Goal: Transaction & Acquisition: Purchase product/service

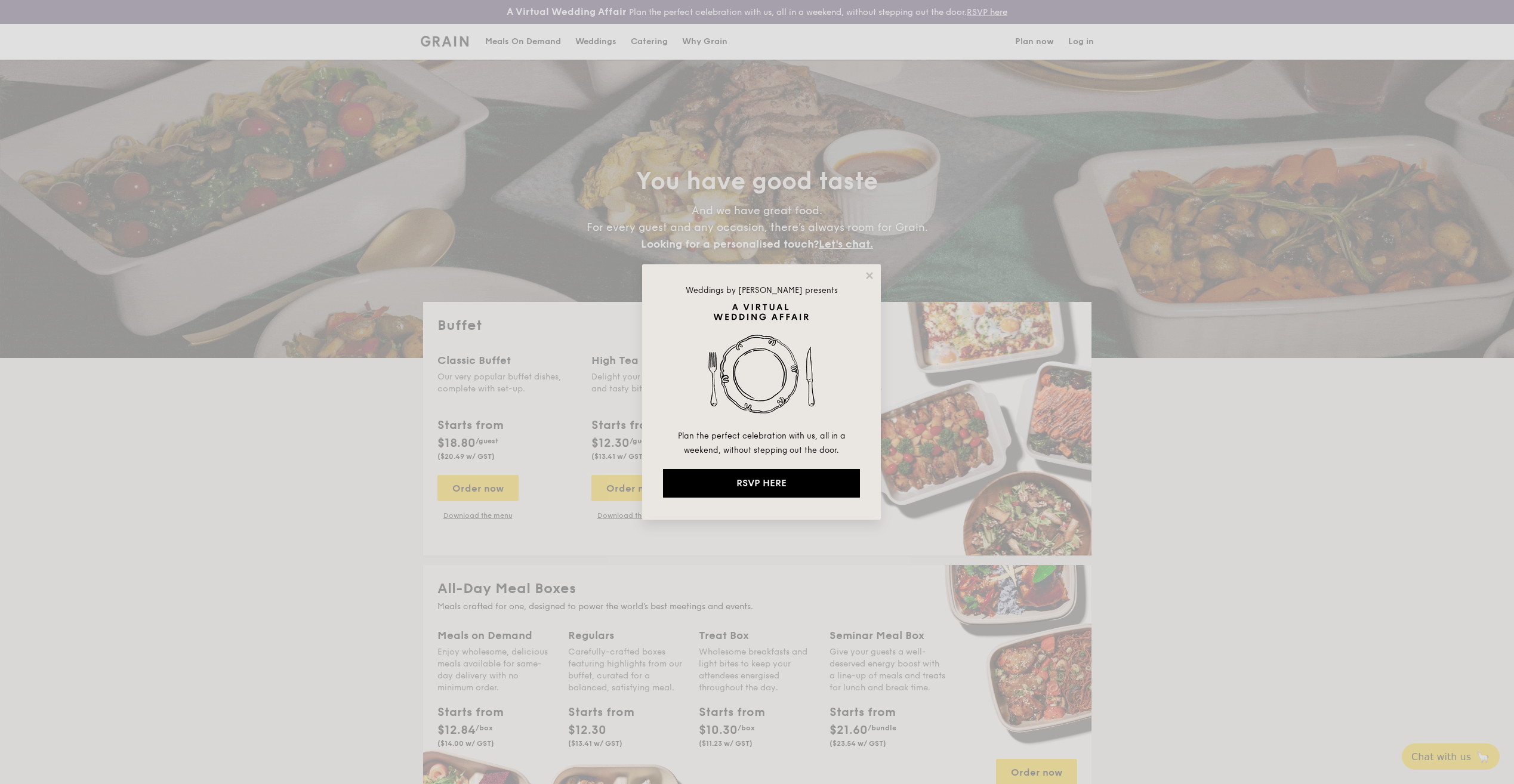
select select
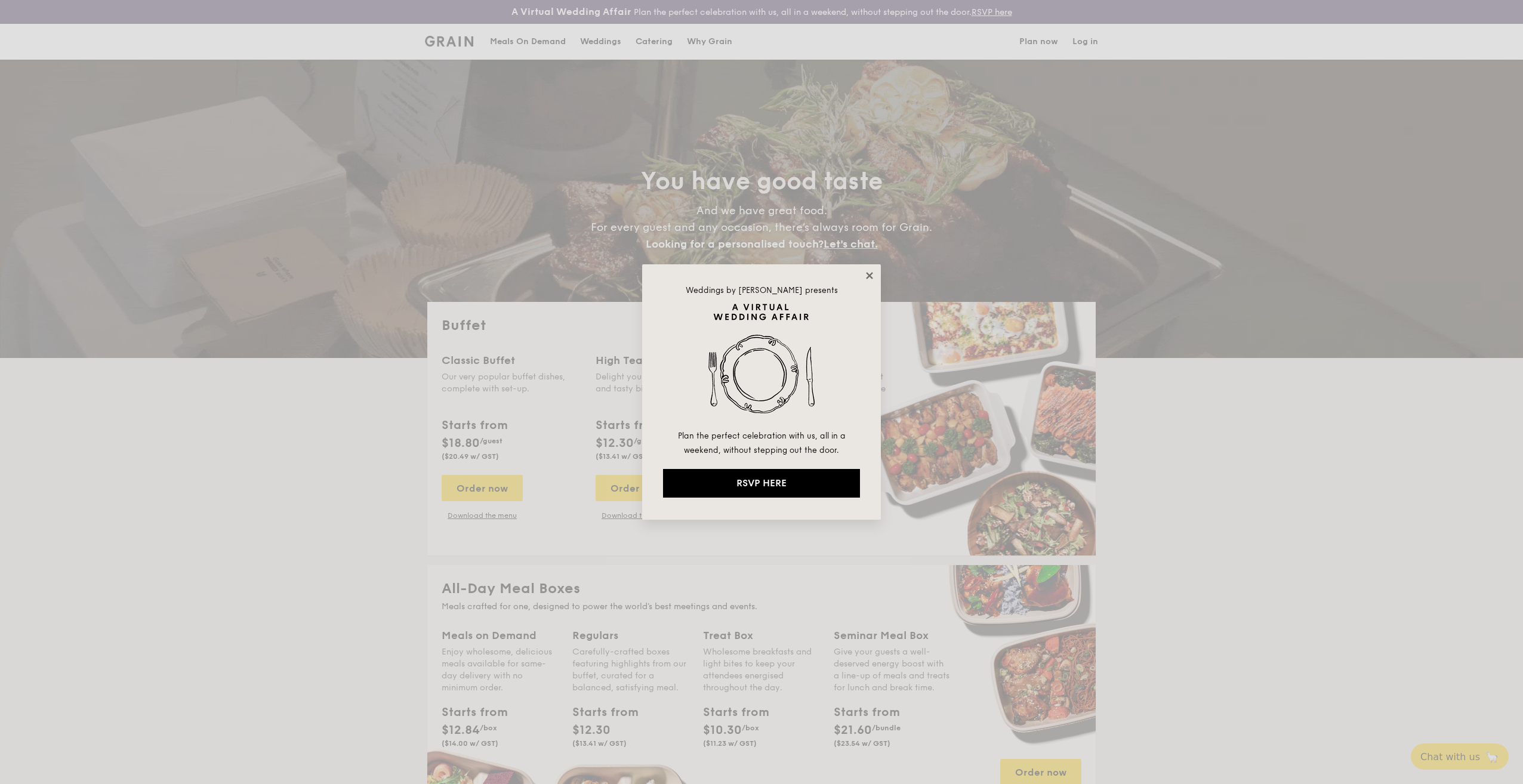
click at [871, 274] on icon at bounding box center [869, 275] width 7 height 7
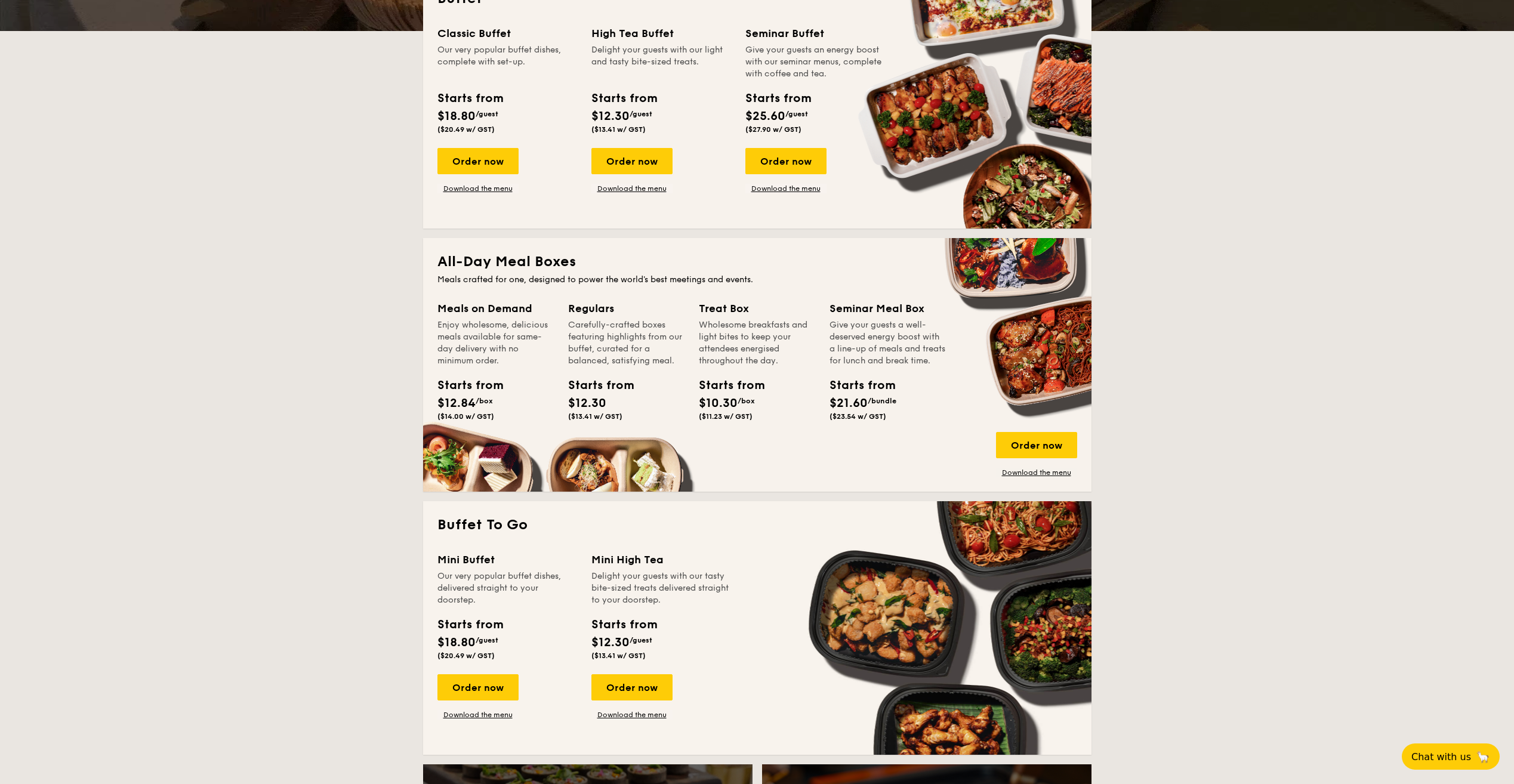
scroll to position [358, 0]
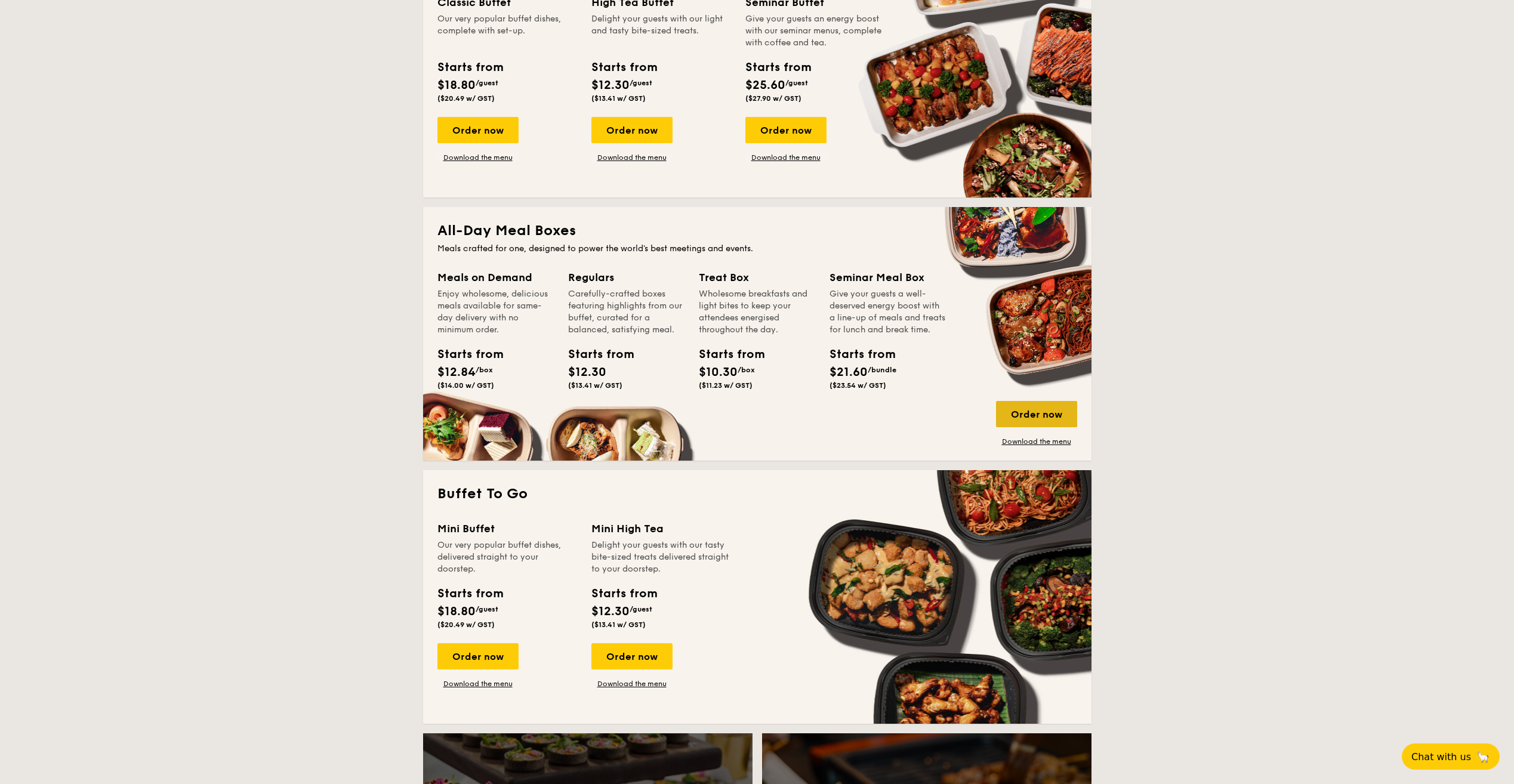
click at [1064, 409] on div "Order now" at bounding box center [1037, 414] width 81 height 26
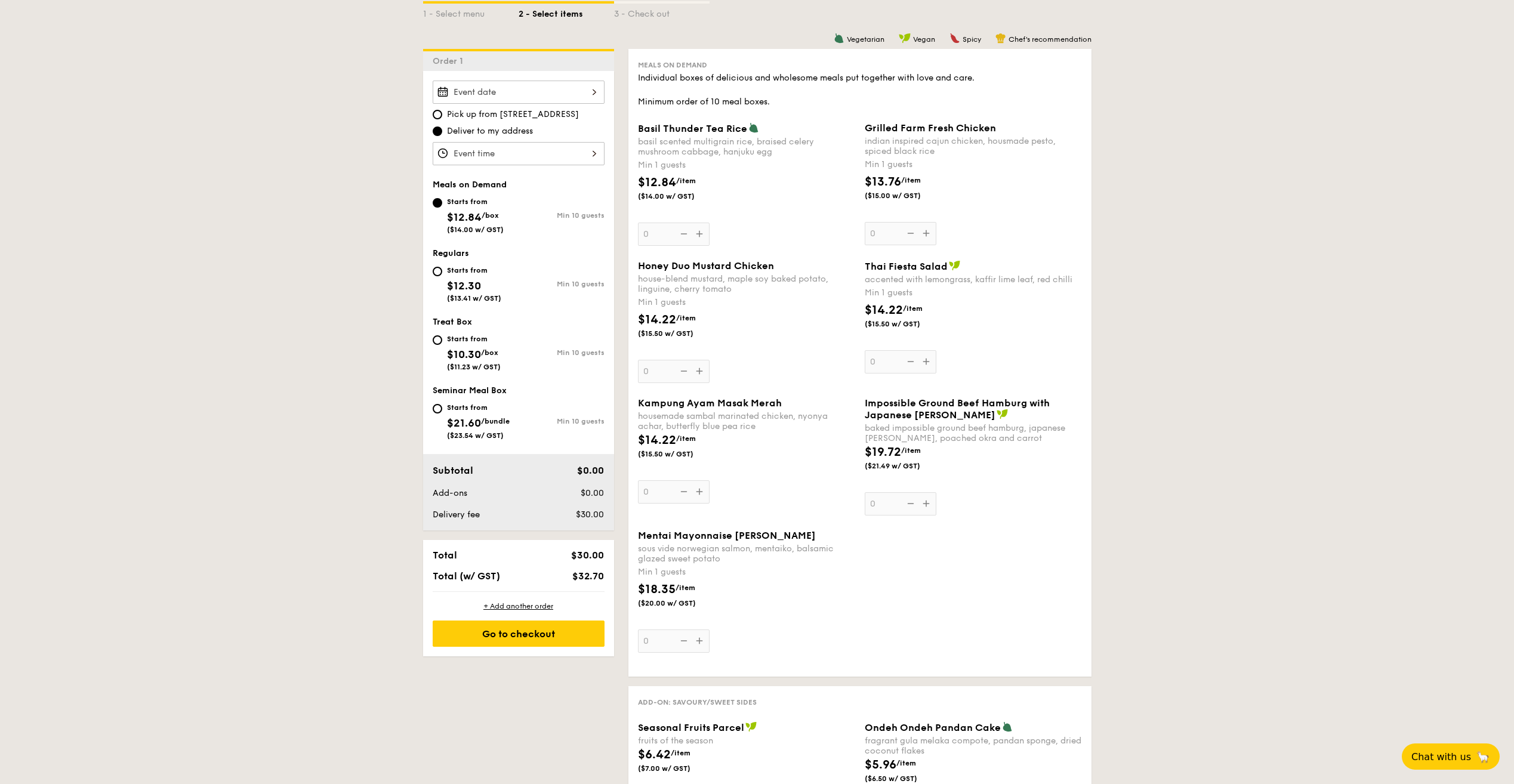
scroll to position [119, 0]
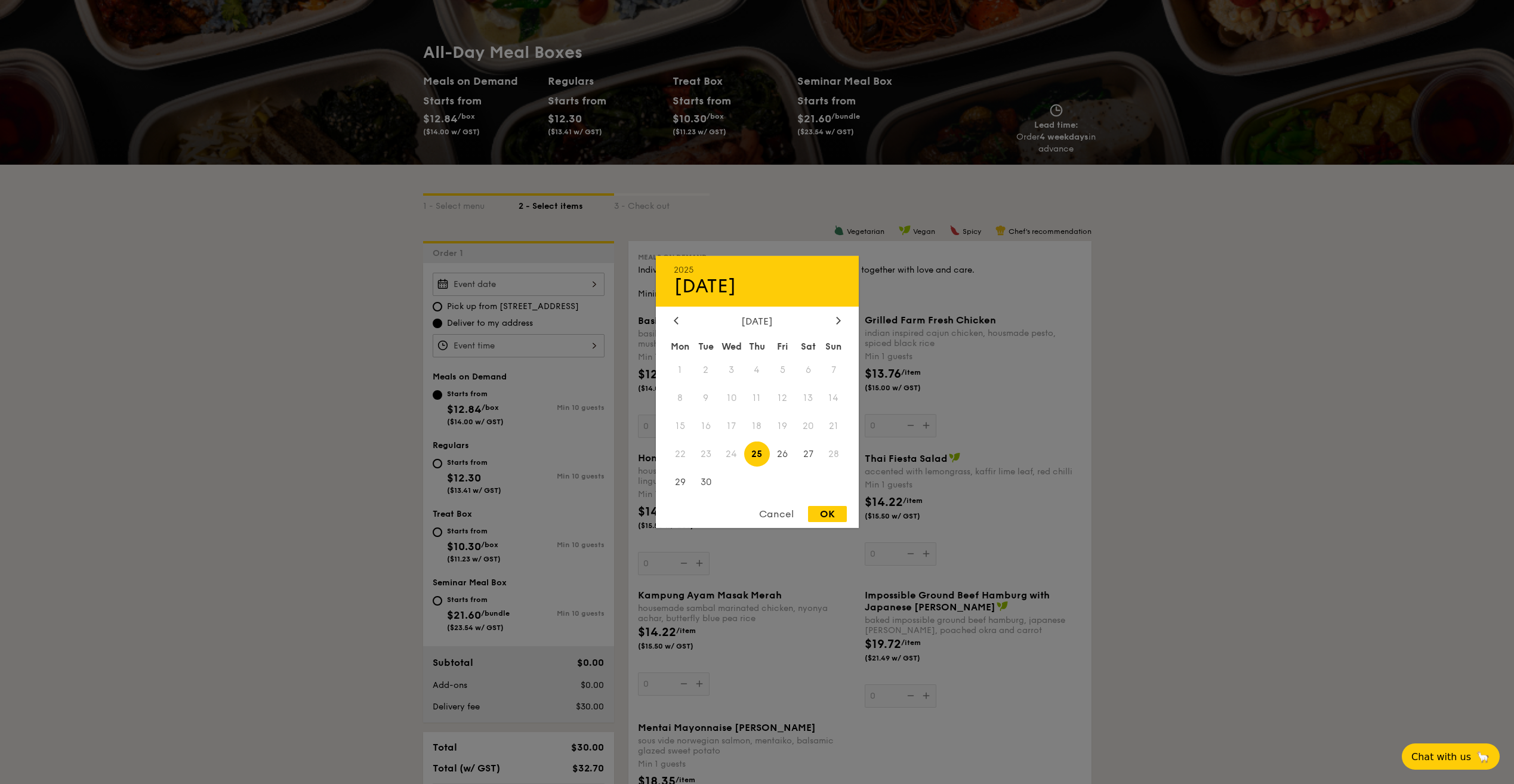
click at [570, 287] on div "2025 Sep [DATE] Tue Wed Thu Fri Sat Sun 1 2 3 4 5 6 7 8 9 10 11 12 13 14 15 16 …" at bounding box center [518, 284] width 172 height 23
click at [725, 455] on span "24" at bounding box center [731, 454] width 26 height 26
click at [778, 517] on div "Cancel" at bounding box center [776, 514] width 58 height 16
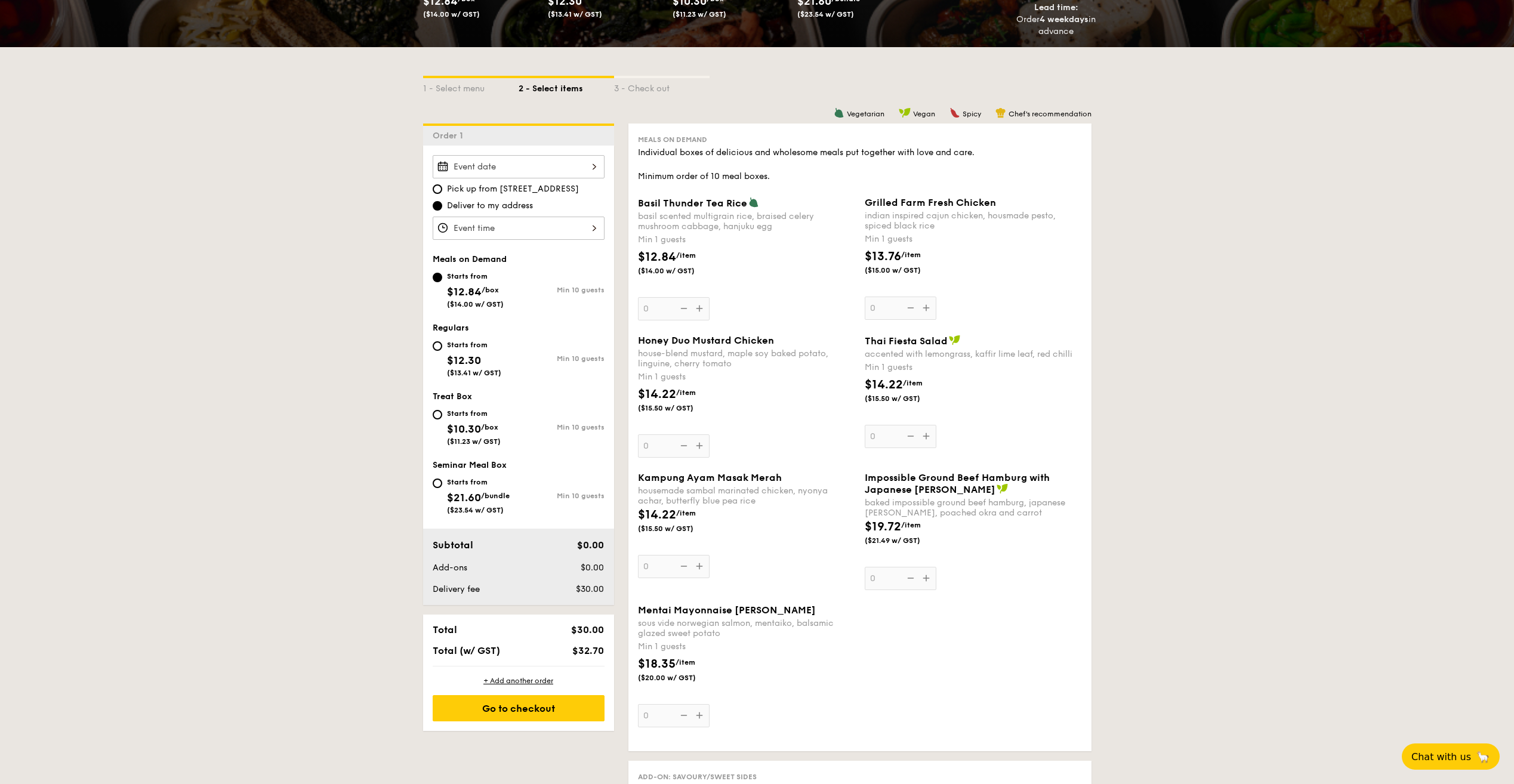
scroll to position [179, 0]
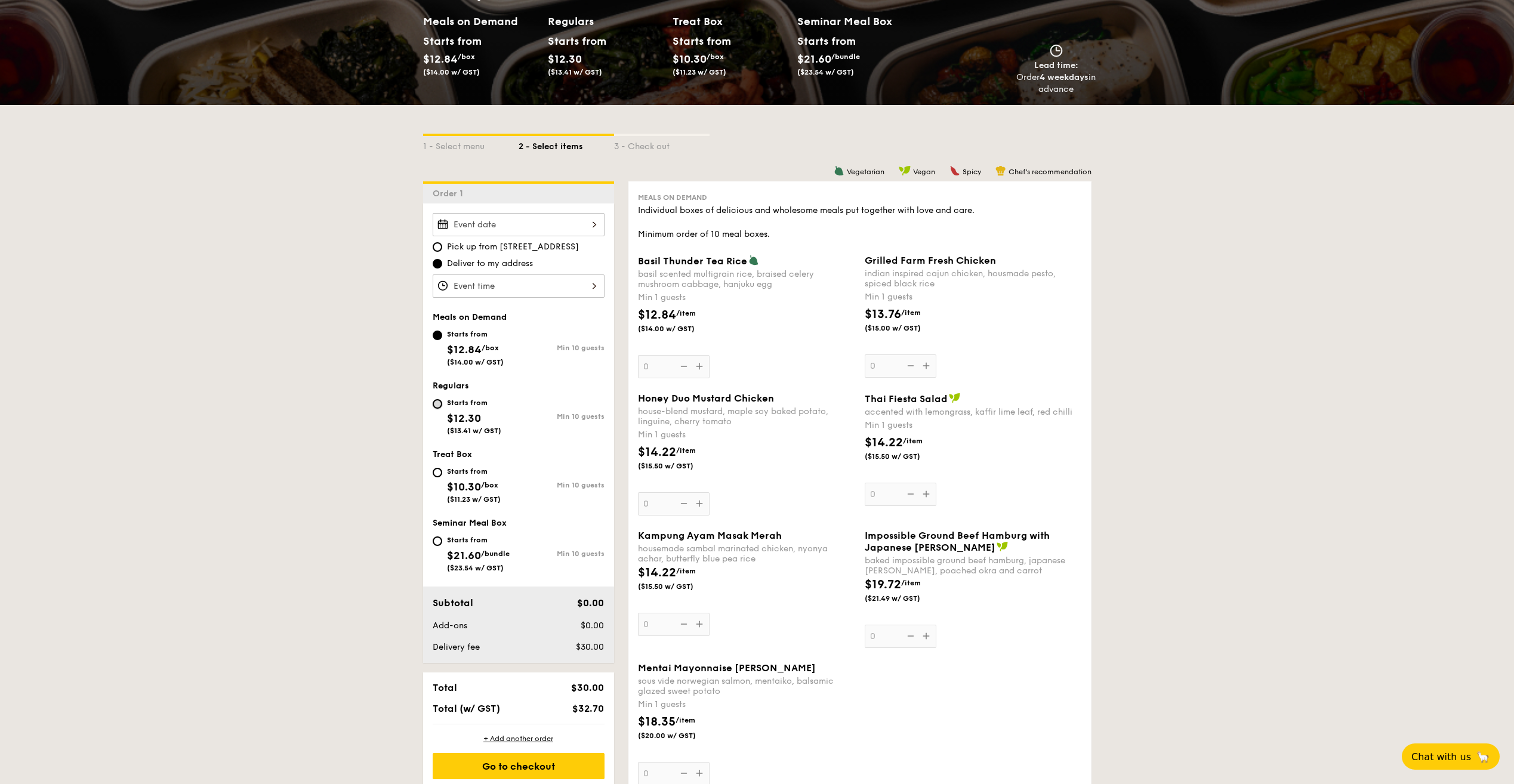
click at [440, 403] on input "Starts from $12.30 ($13.41 w/ GST) Min 10 guests" at bounding box center [437, 404] width 10 height 10
radio input "true"
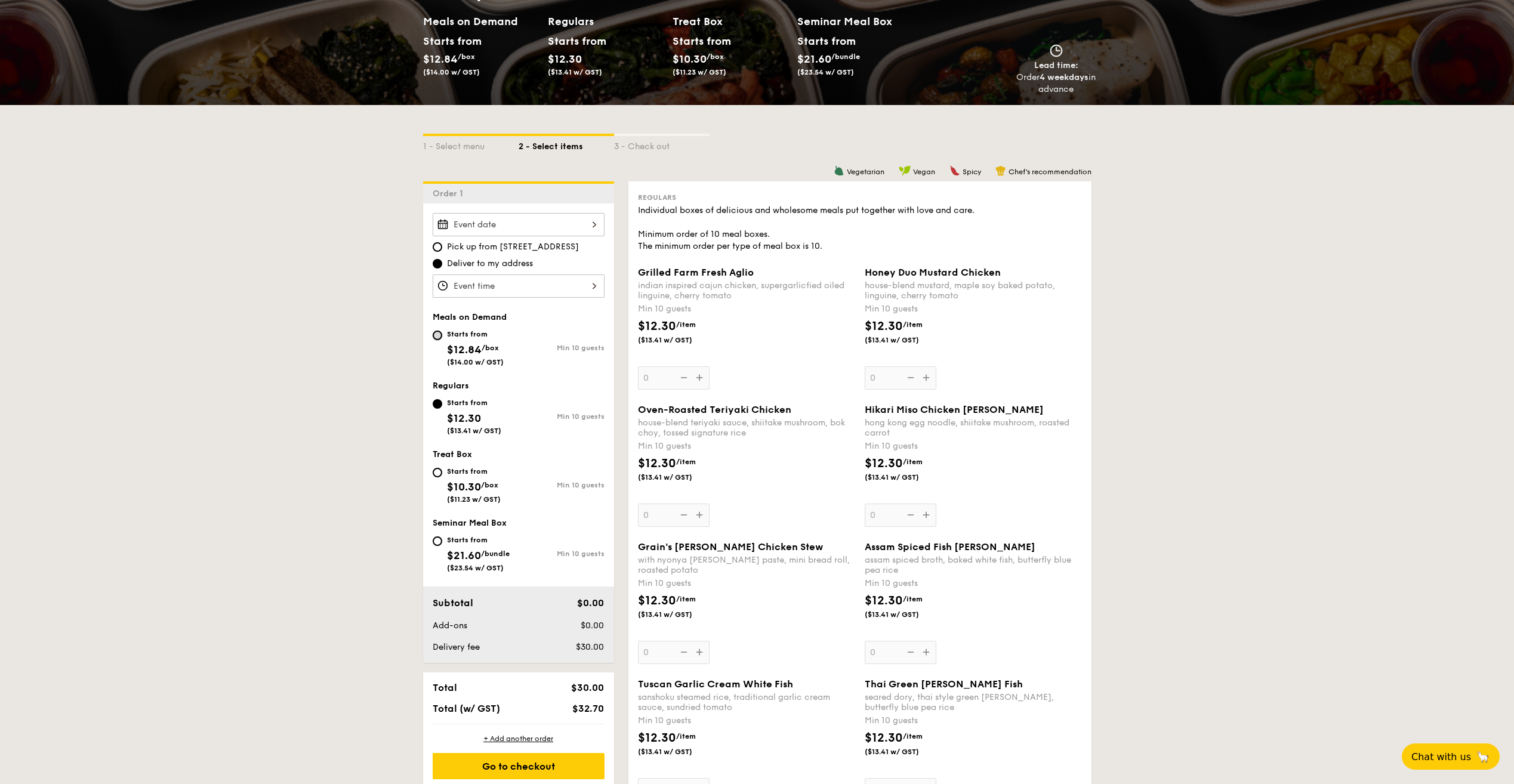
click at [442, 337] on input "Starts from $12.84 /box ($14.00 w/ GST) Min 10 guests" at bounding box center [437, 335] width 10 height 10
radio input "true"
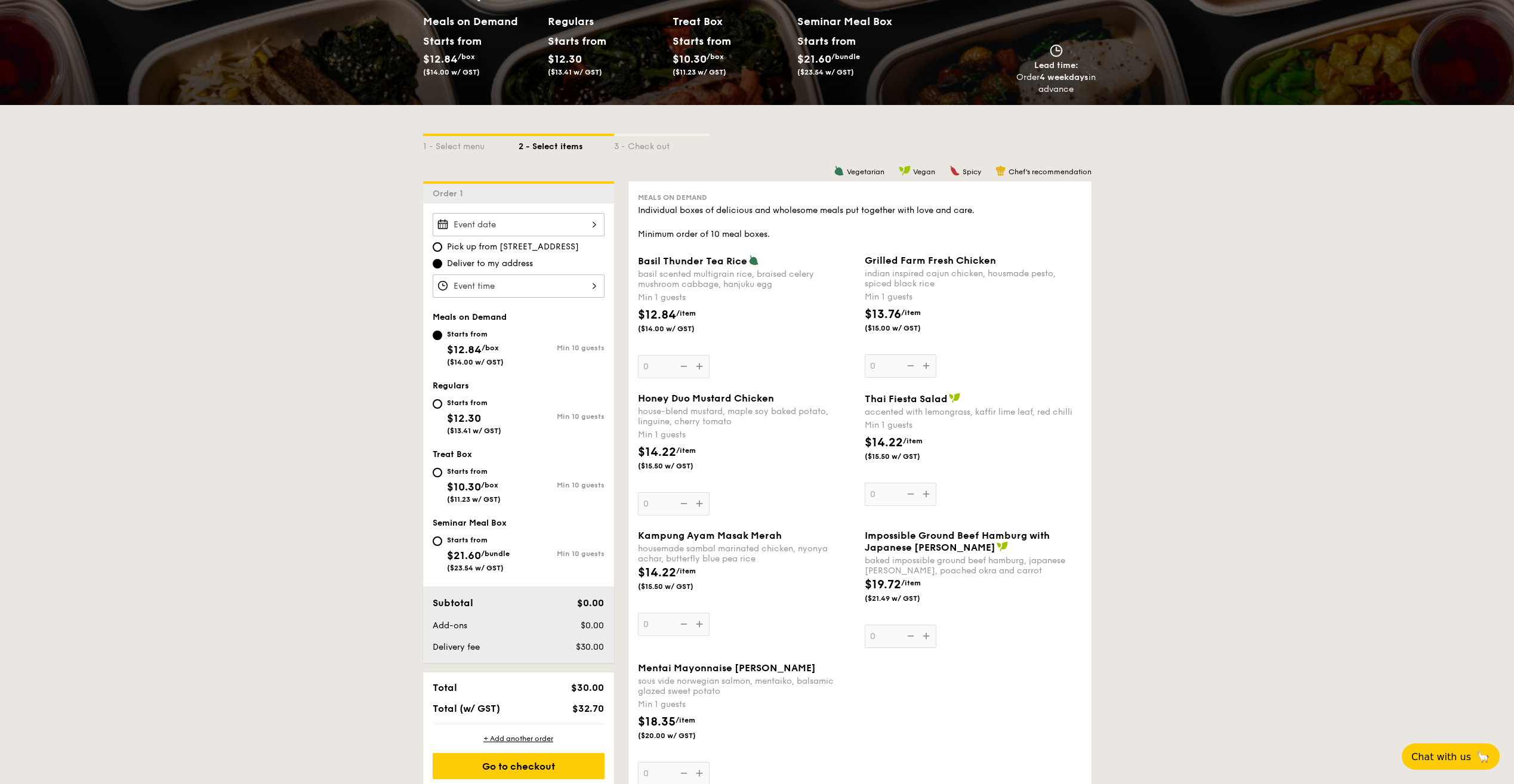
click at [445, 402] on div "Starts from $12.30 ($13.41 w/ GST)" at bounding box center [475, 415] width 86 height 39
click at [442, 402] on input "Starts from $12.30 ($13.41 w/ GST) Min 10 guests" at bounding box center [437, 404] width 10 height 10
radio input "true"
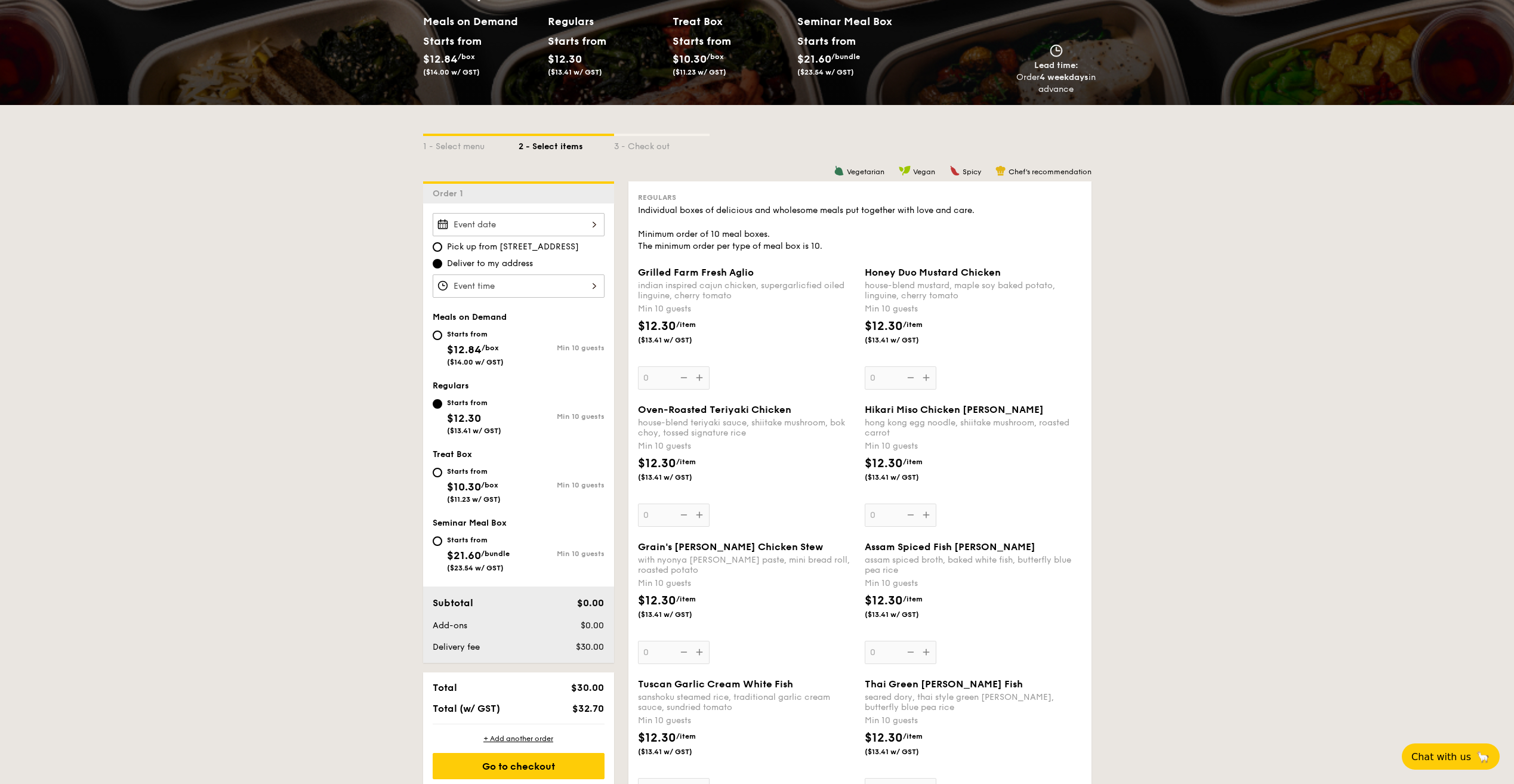
click at [454, 339] on div "Starts from $12.84 /box ($14.00 w/ GST)" at bounding box center [475, 346] width 57 height 39
click at [442, 339] on input "Starts from $12.84 /box ($14.00 w/ GST) Min 10 guests" at bounding box center [437, 335] width 10 height 10
radio input "true"
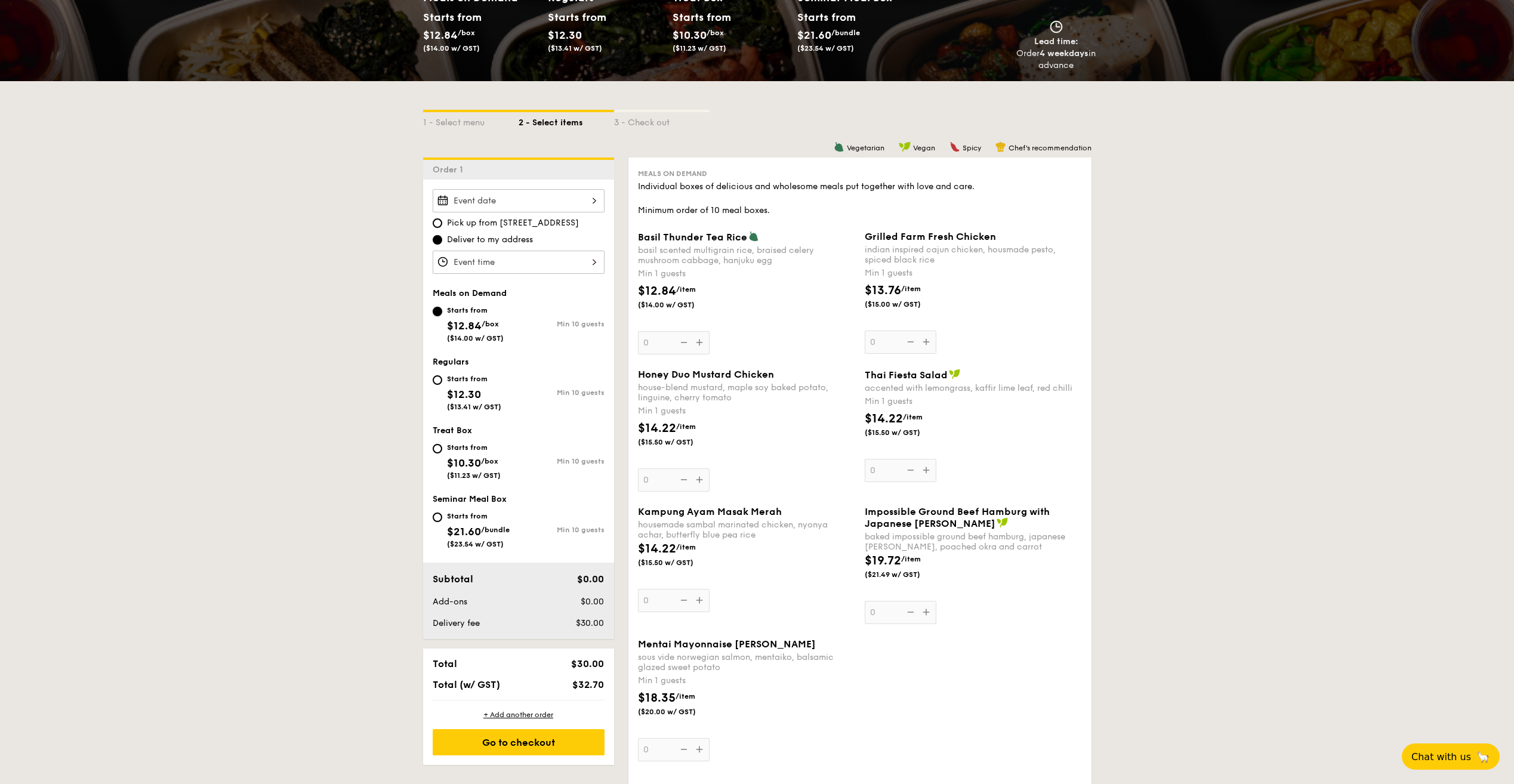
scroll to position [119, 0]
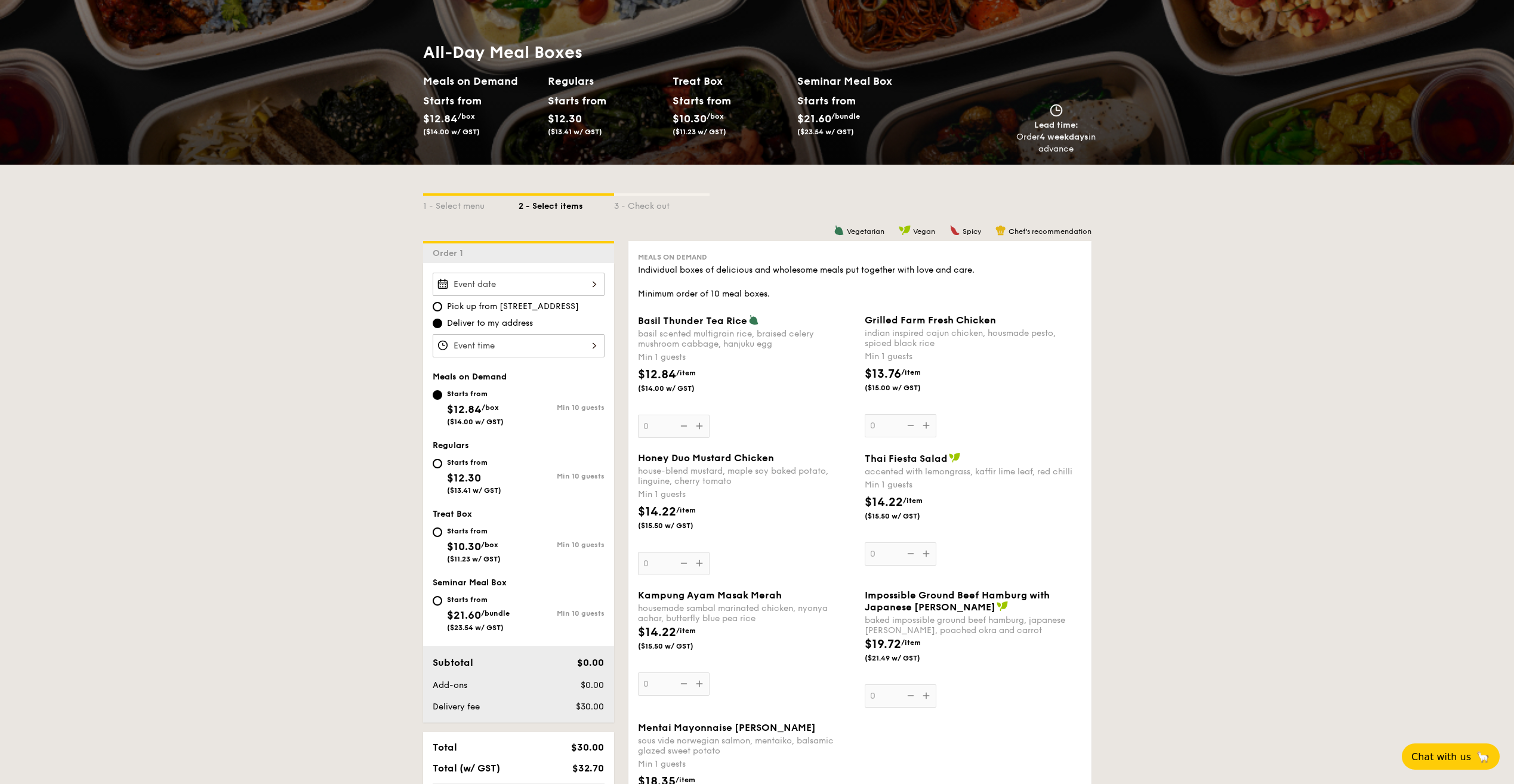
click at [583, 283] on div at bounding box center [518, 284] width 172 height 23
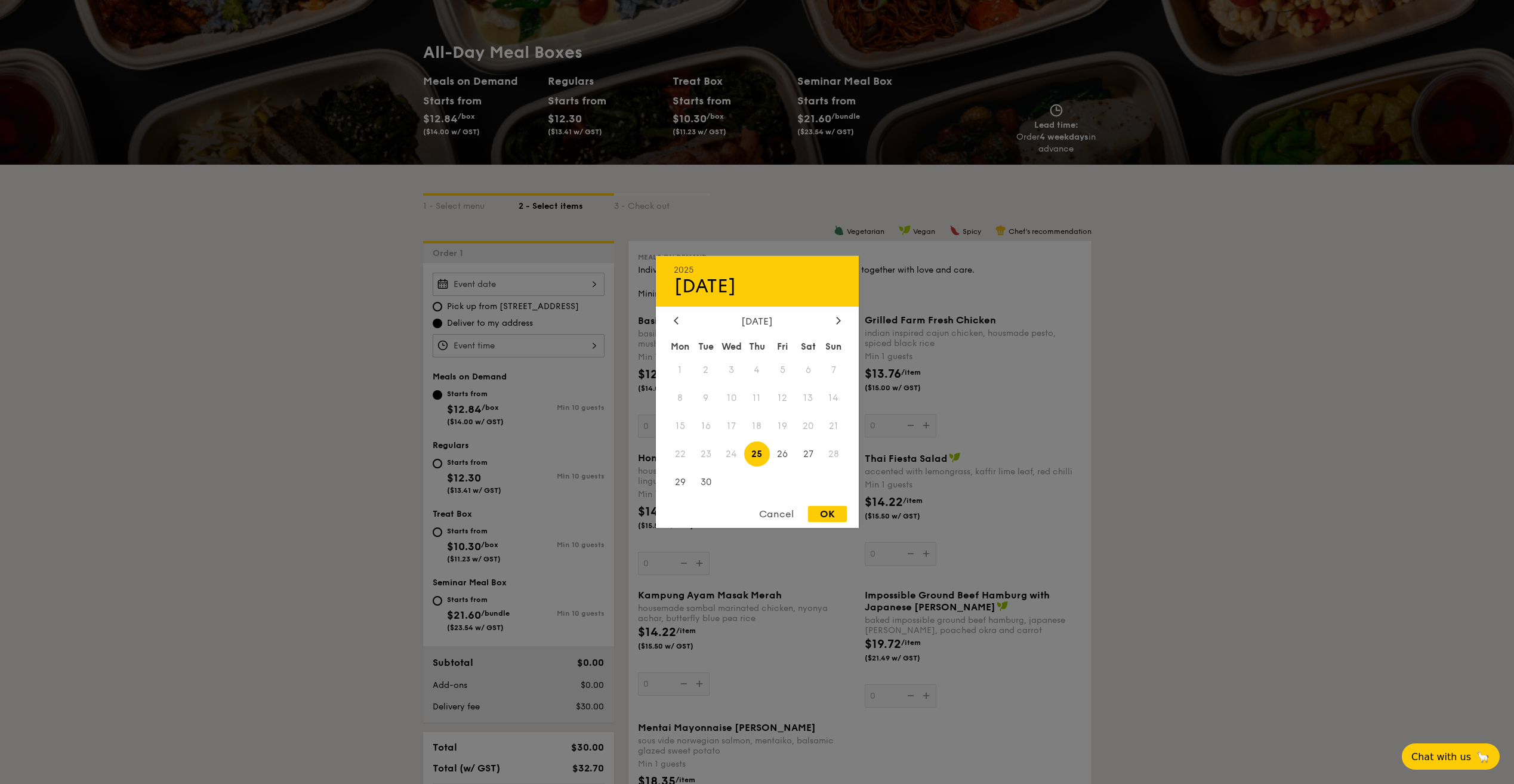
click at [392, 352] on div at bounding box center [757, 392] width 1514 height 784
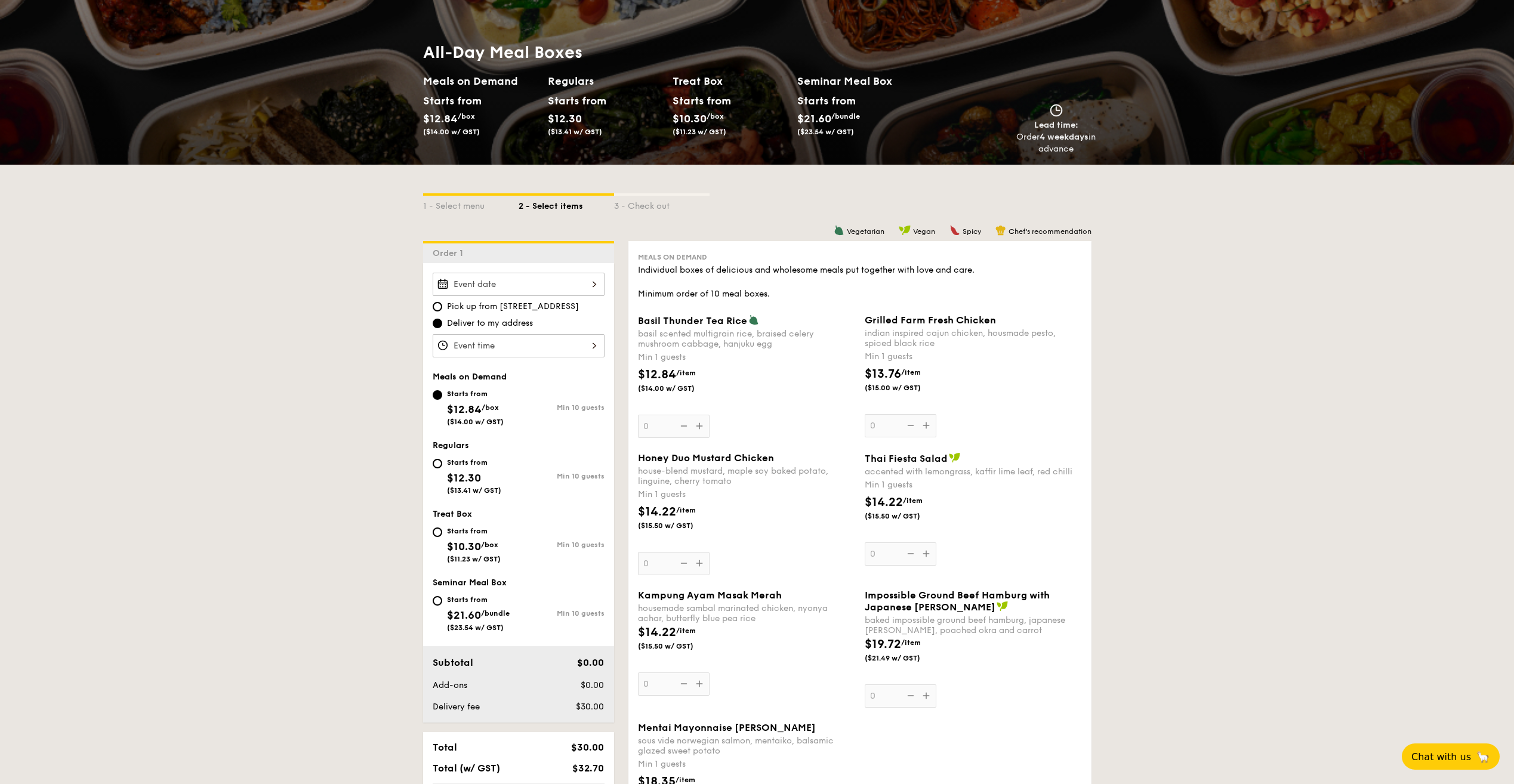
click at [589, 290] on div at bounding box center [518, 284] width 172 height 23
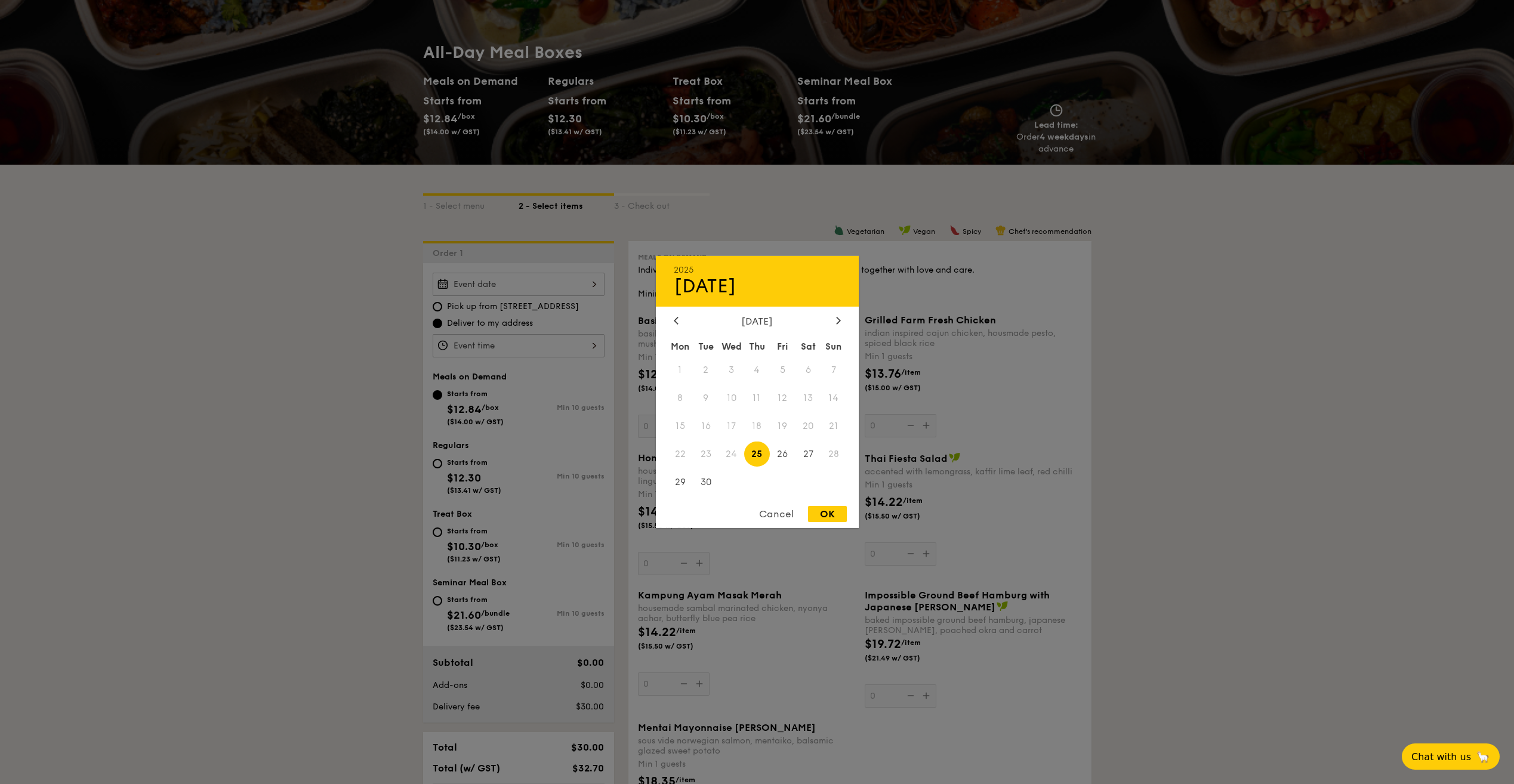
click at [776, 511] on div "Cancel" at bounding box center [776, 514] width 58 height 16
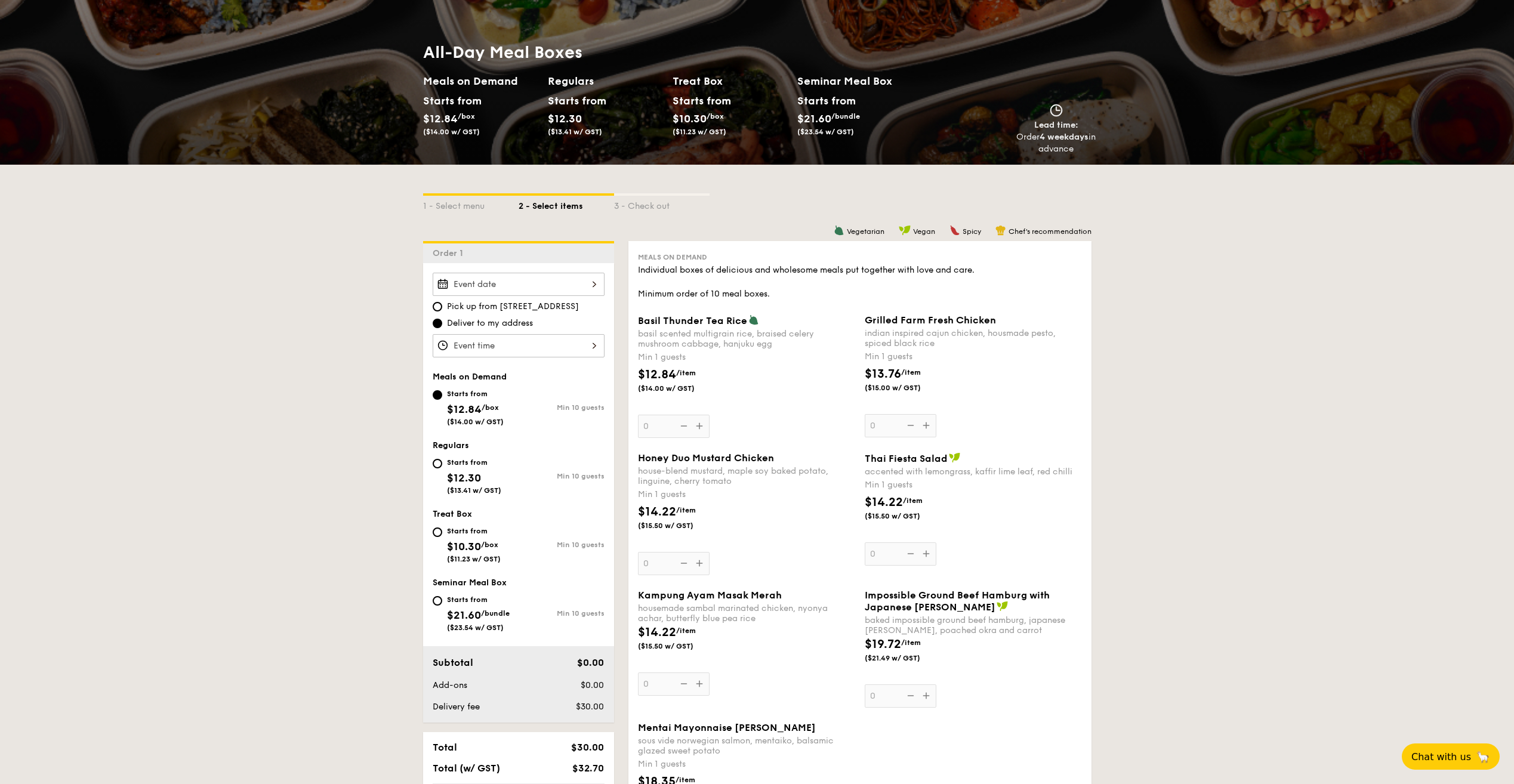
click at [561, 287] on div at bounding box center [518, 284] width 172 height 23
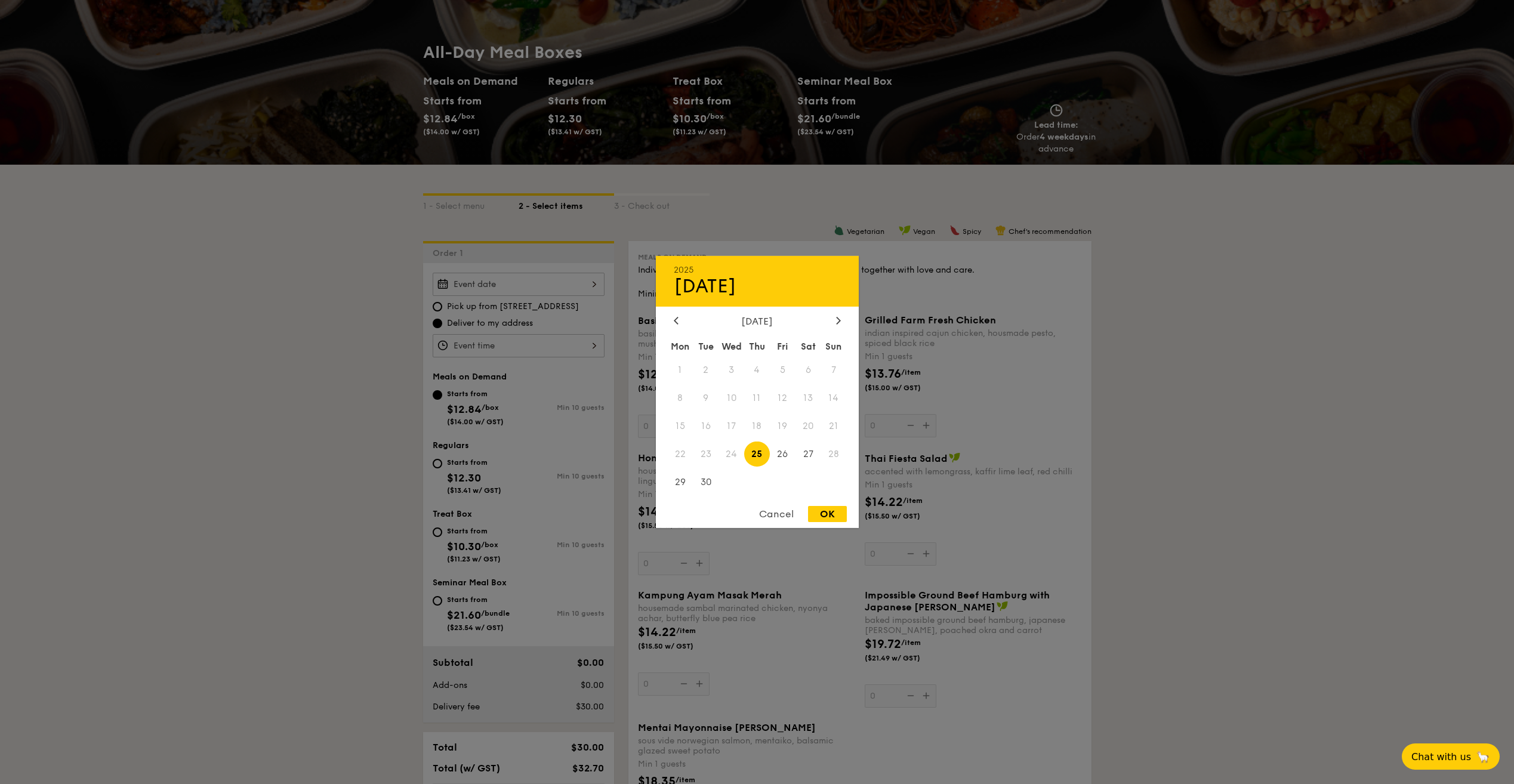
drag, startPoint x: 348, startPoint y: 353, endPoint x: 403, endPoint y: 351, distance: 55.0
click at [349, 353] on div at bounding box center [757, 392] width 1514 height 784
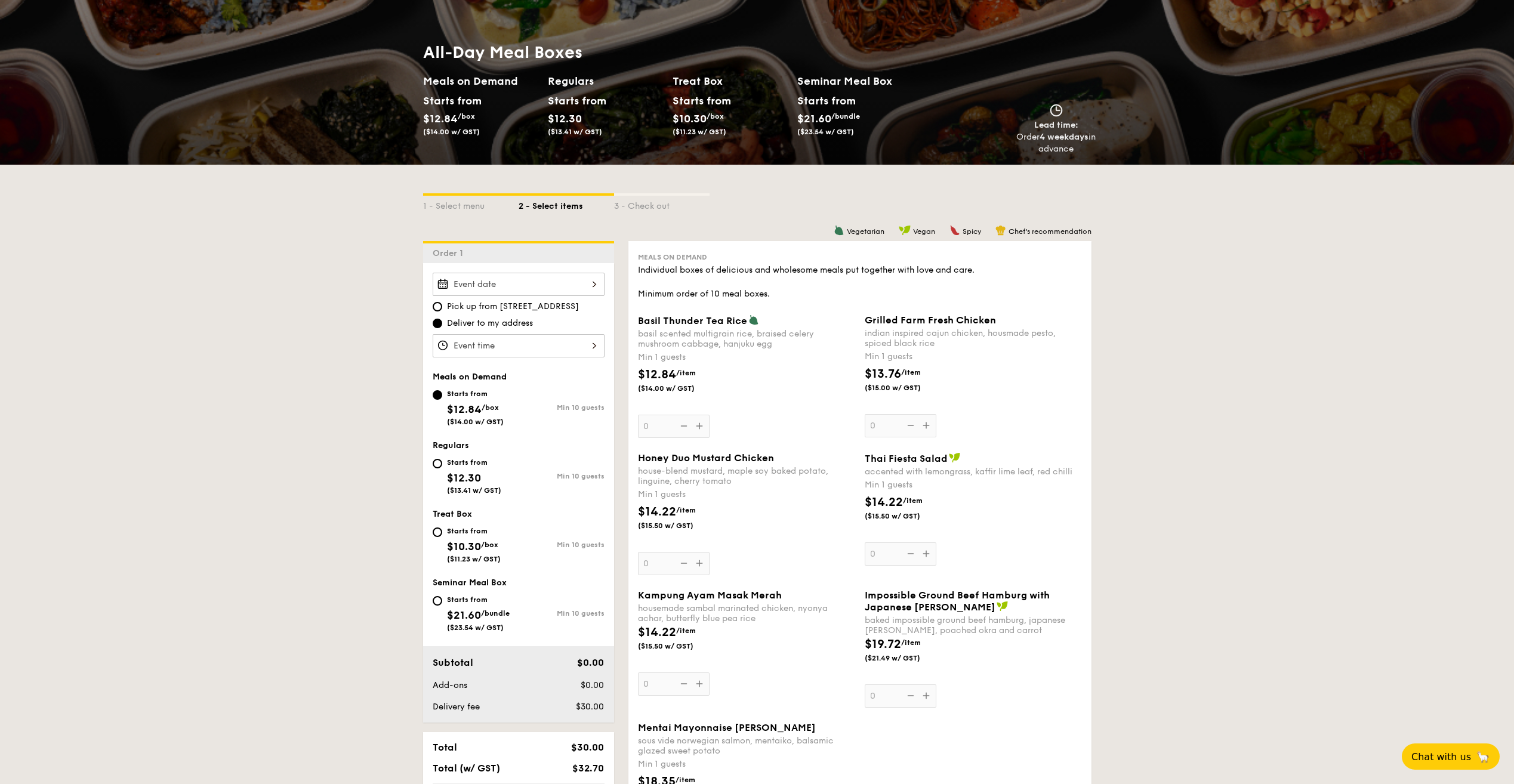
click at [445, 531] on div "Starts from $10.30 /box ($11.23 w/ GST)" at bounding box center [475, 544] width 86 height 39
click at [442, 531] on input "Starts from $10.30 /box ($11.23 w/ GST) Min 10 guests" at bounding box center [437, 532] width 10 height 10
radio input "true"
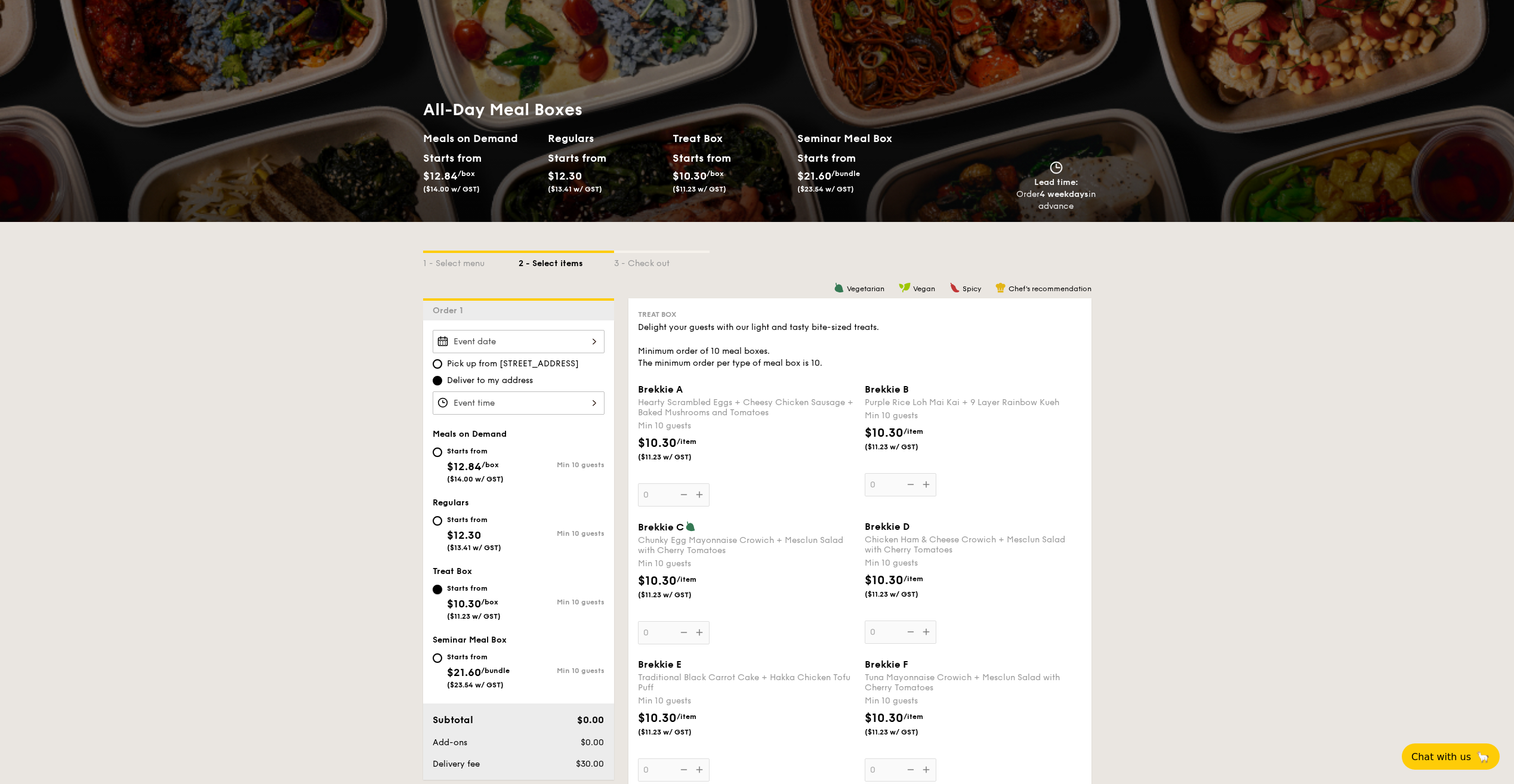
scroll to position [60, 0]
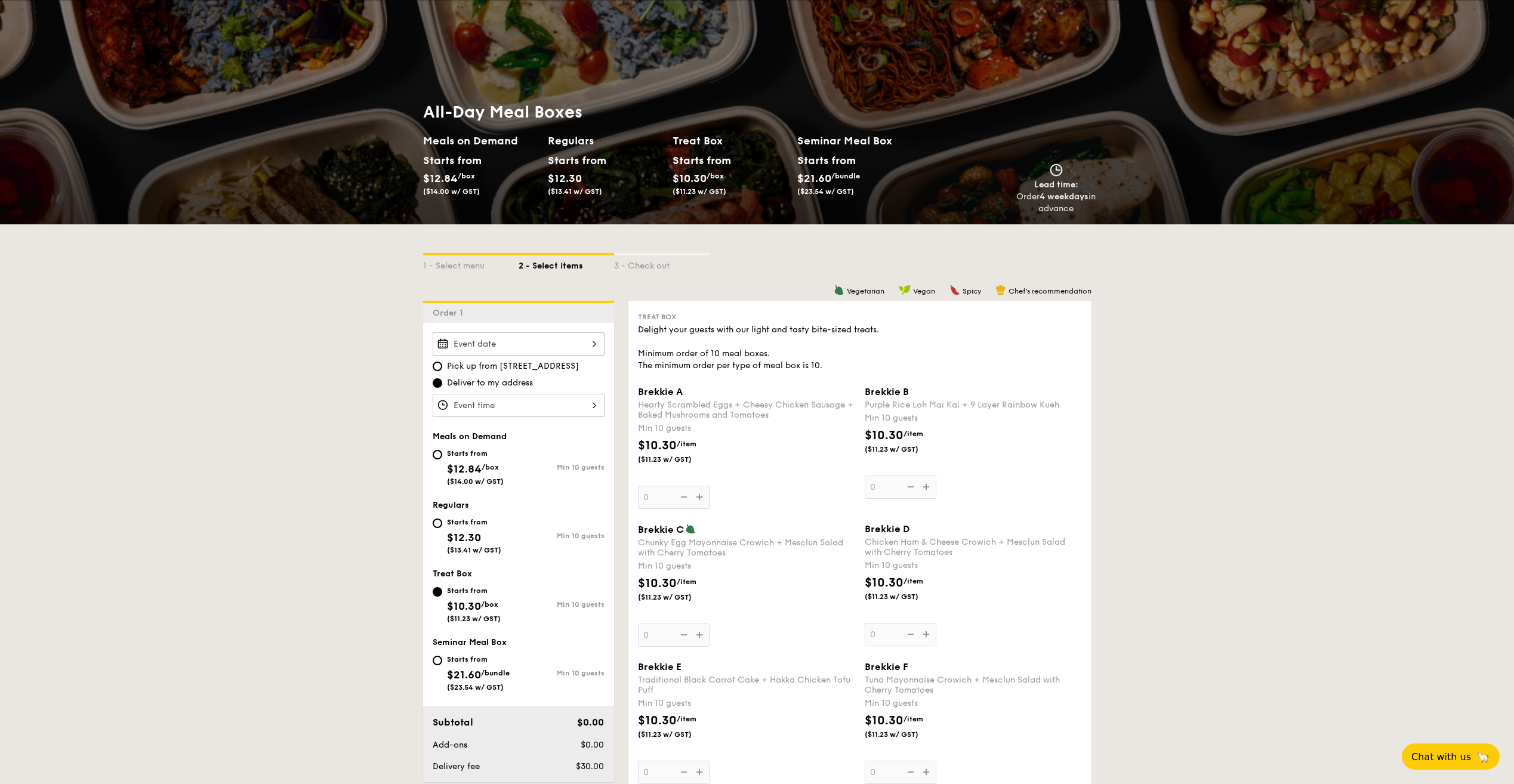
click at [574, 350] on div at bounding box center [518, 344] width 172 height 23
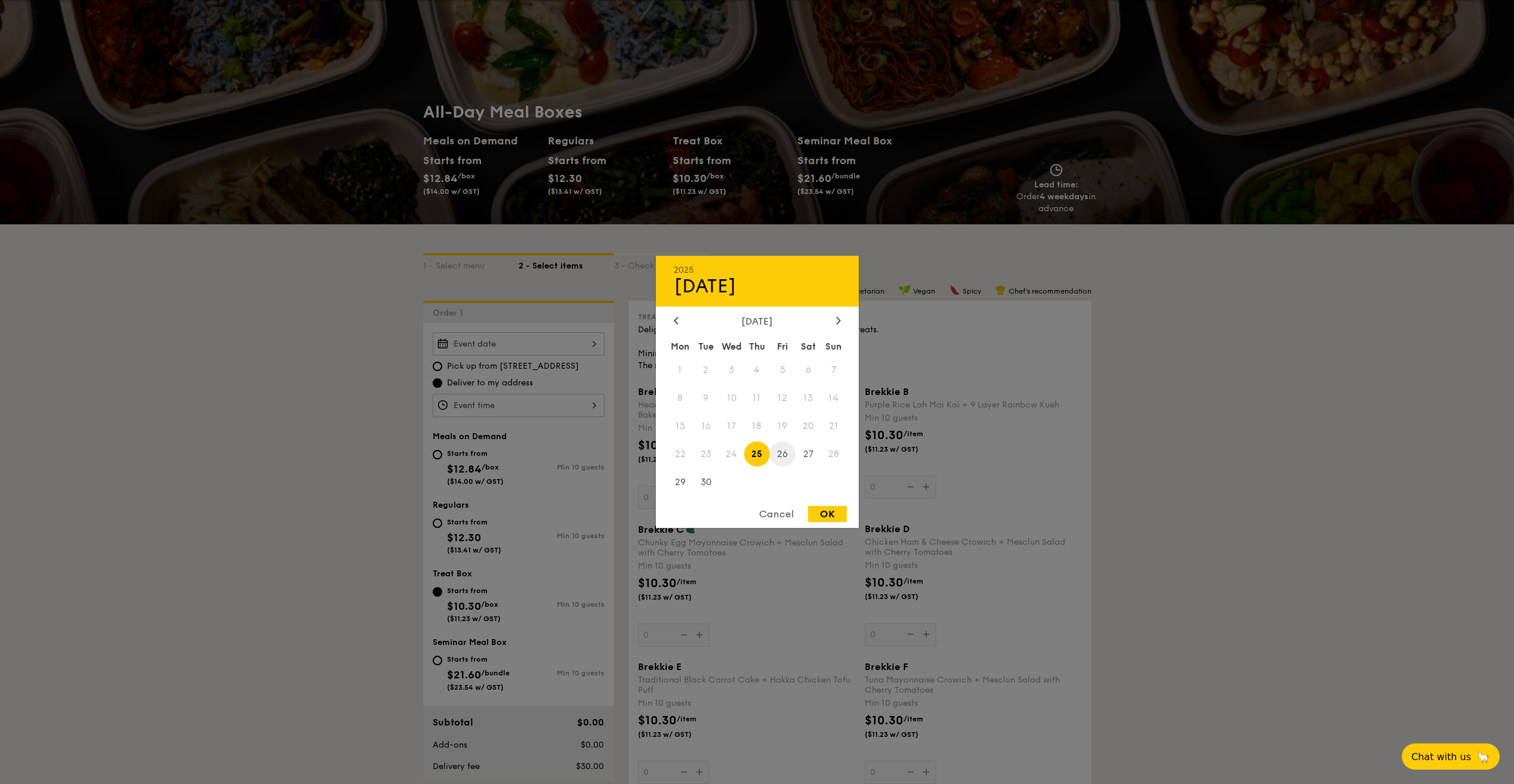
click at [779, 457] on span "26" at bounding box center [783, 454] width 26 height 26
click at [832, 516] on div "OK" at bounding box center [827, 514] width 39 height 16
type input "[DATE]"
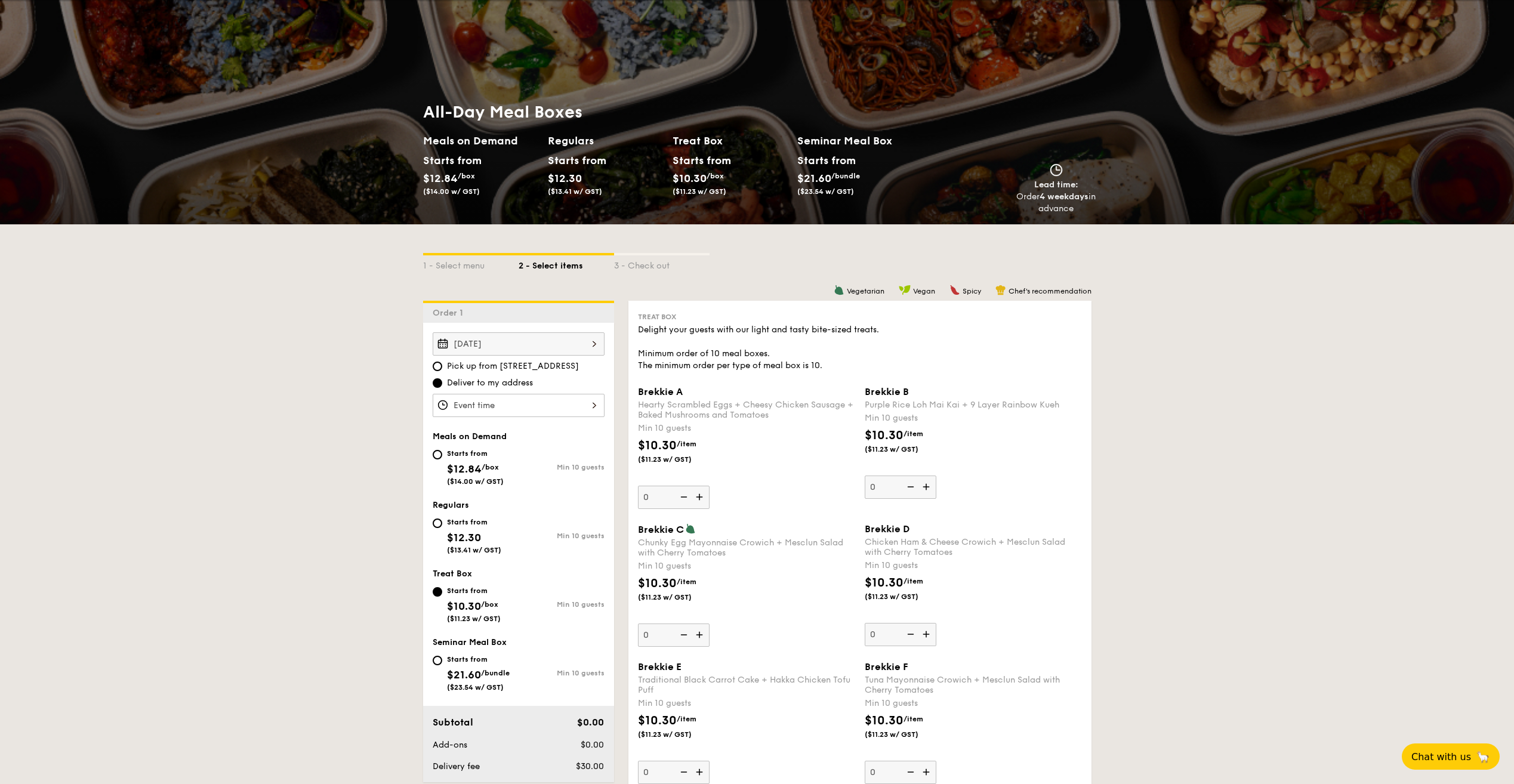
click at [541, 398] on div at bounding box center [518, 405] width 172 height 23
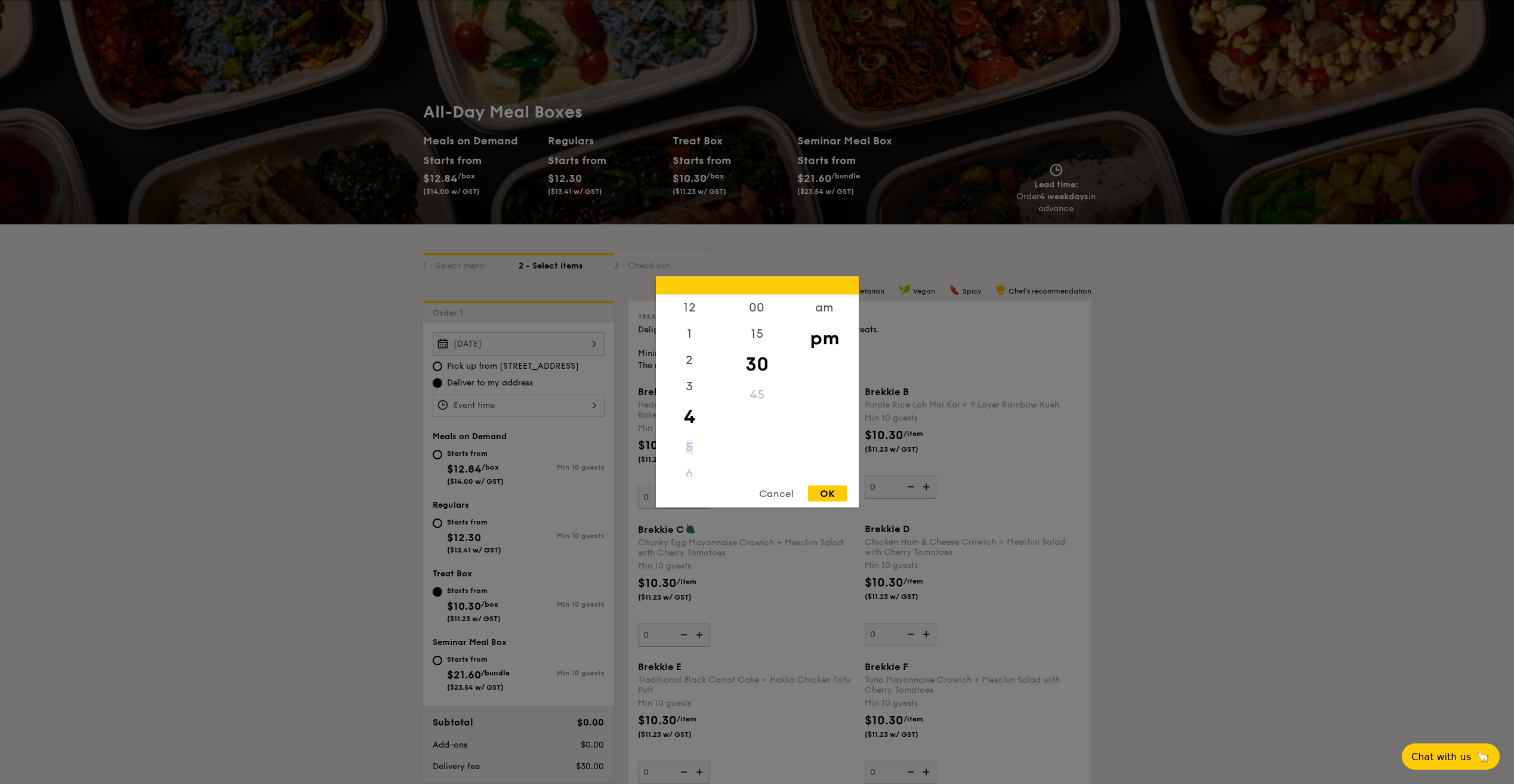
drag, startPoint x: 693, startPoint y: 409, endPoint x: 692, endPoint y: 435, distance: 26.0
click at [692, 438] on div "12 1 2 3 4 5 6 7 8 9 10 11" at bounding box center [690, 386] width 67 height 182
drag, startPoint x: 692, startPoint y: 435, endPoint x: 691, endPoint y: 360, distance: 75.0
click at [691, 360] on div "2" at bounding box center [690, 364] width 67 height 35
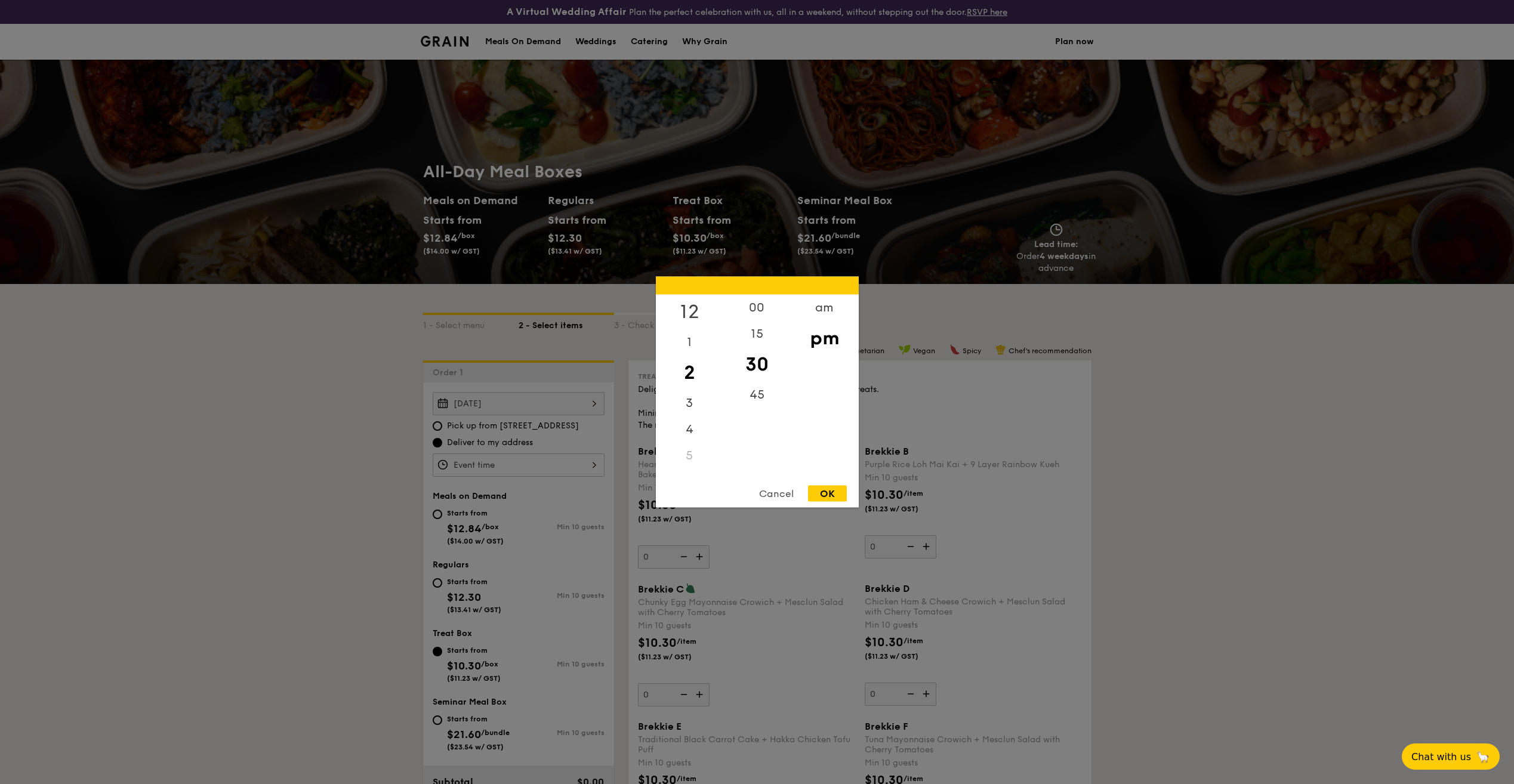
click at [693, 313] on div "12" at bounding box center [690, 312] width 67 height 35
click at [752, 308] on div "00" at bounding box center [757, 312] width 67 height 35
click at [834, 490] on div "OK" at bounding box center [827, 494] width 39 height 16
type input "12:00PM"
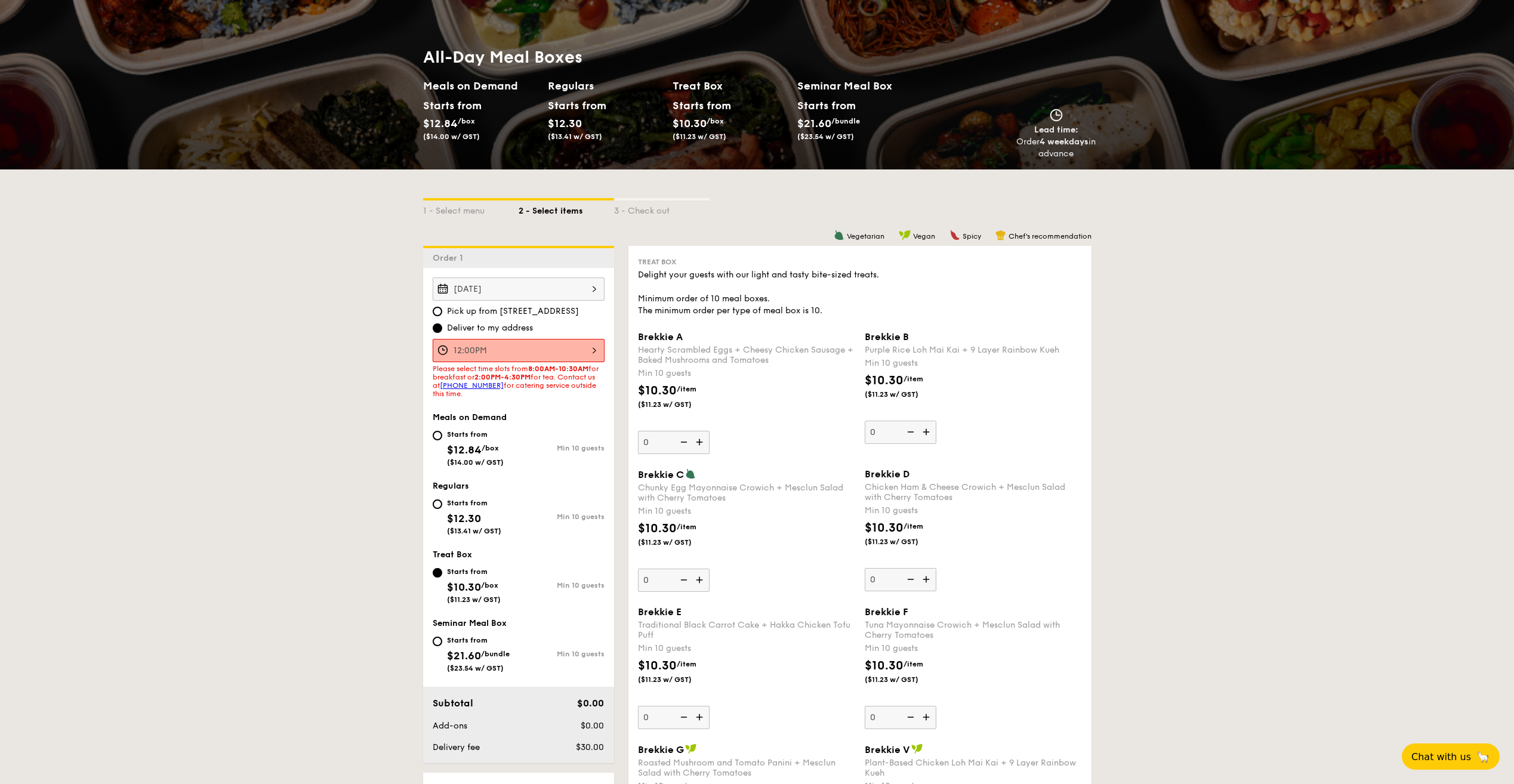
scroll to position [119, 0]
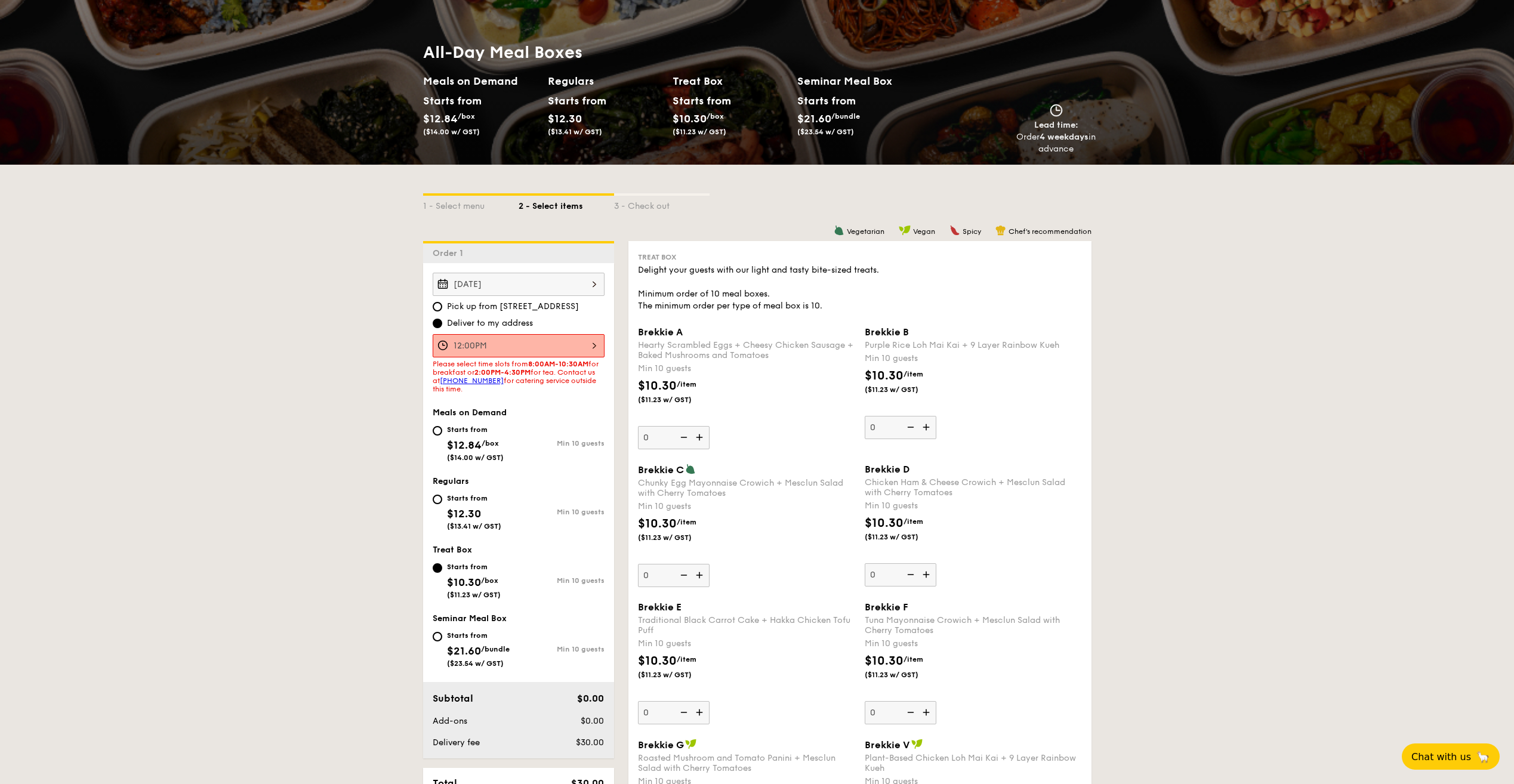
click at [442, 436] on div "Starts from $12.84 /box ($14.00 w/ GST)" at bounding box center [475, 442] width 86 height 39
click at [442, 435] on input "Starts from $12.84 /box ($14.00 w/ GST) Min 10 guests" at bounding box center [437, 431] width 10 height 10
radio input "true"
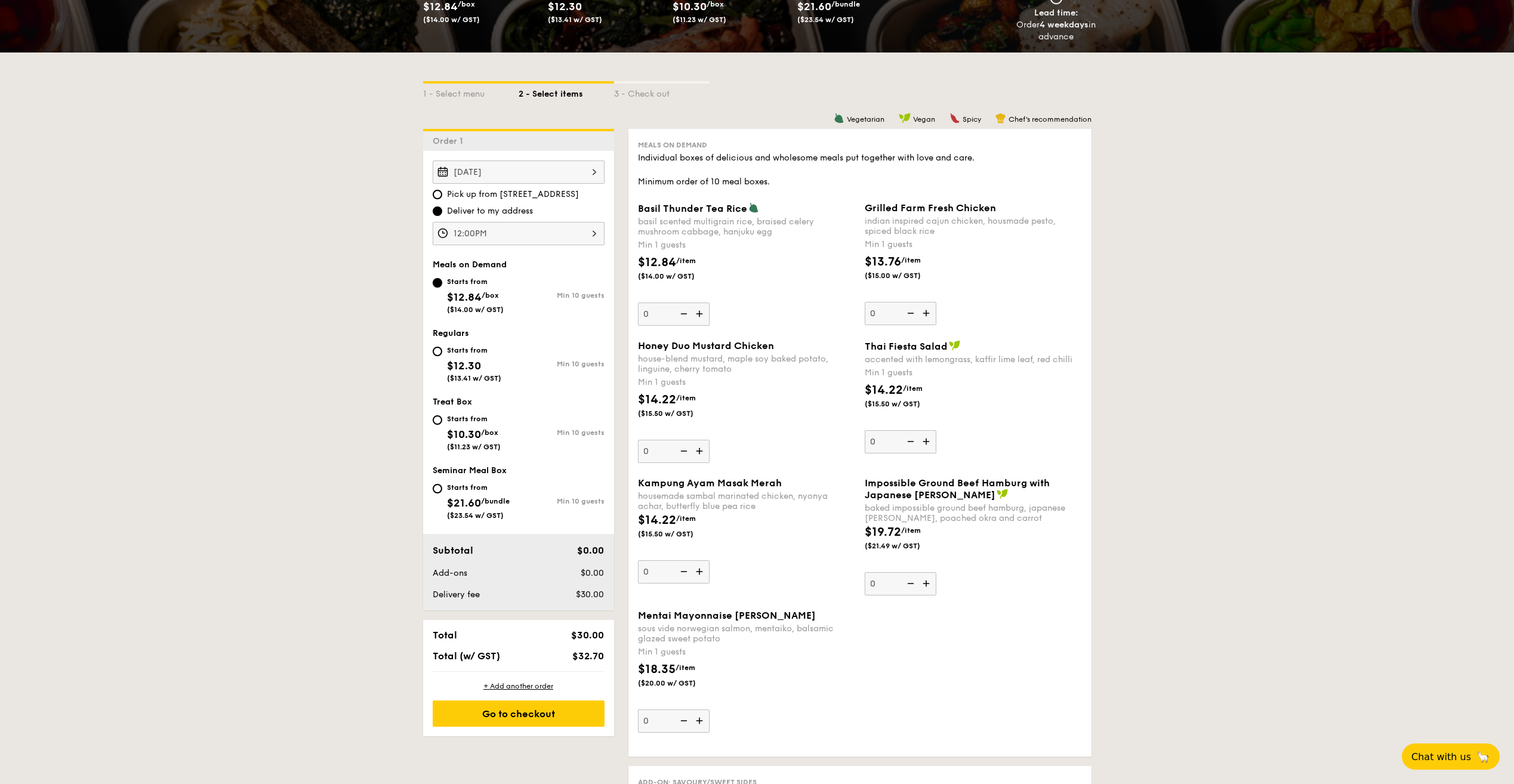
scroll to position [239, 0]
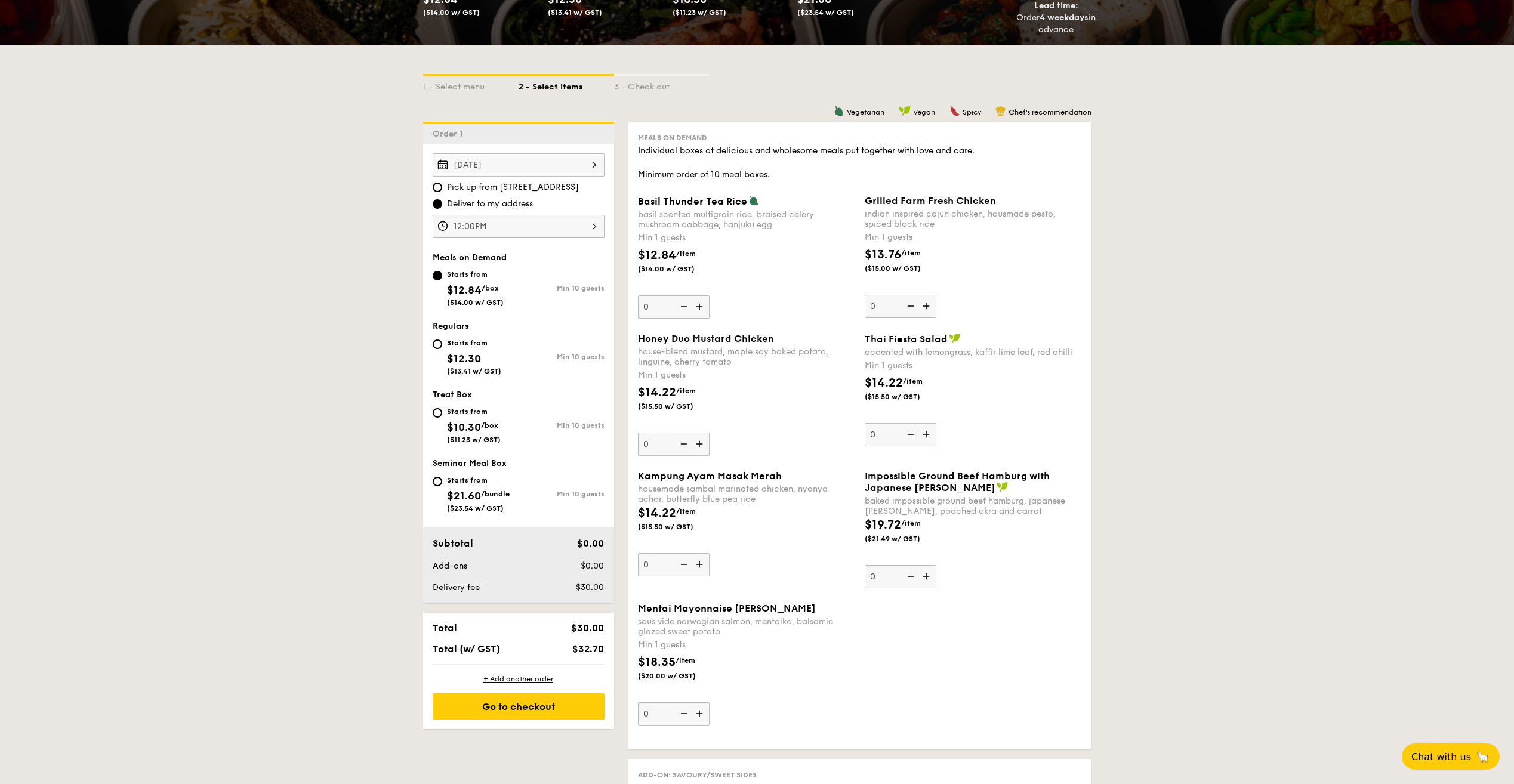
click at [700, 713] on img at bounding box center [700, 713] width 18 height 22
click at [700, 713] on input "0" at bounding box center [674, 714] width 72 height 23
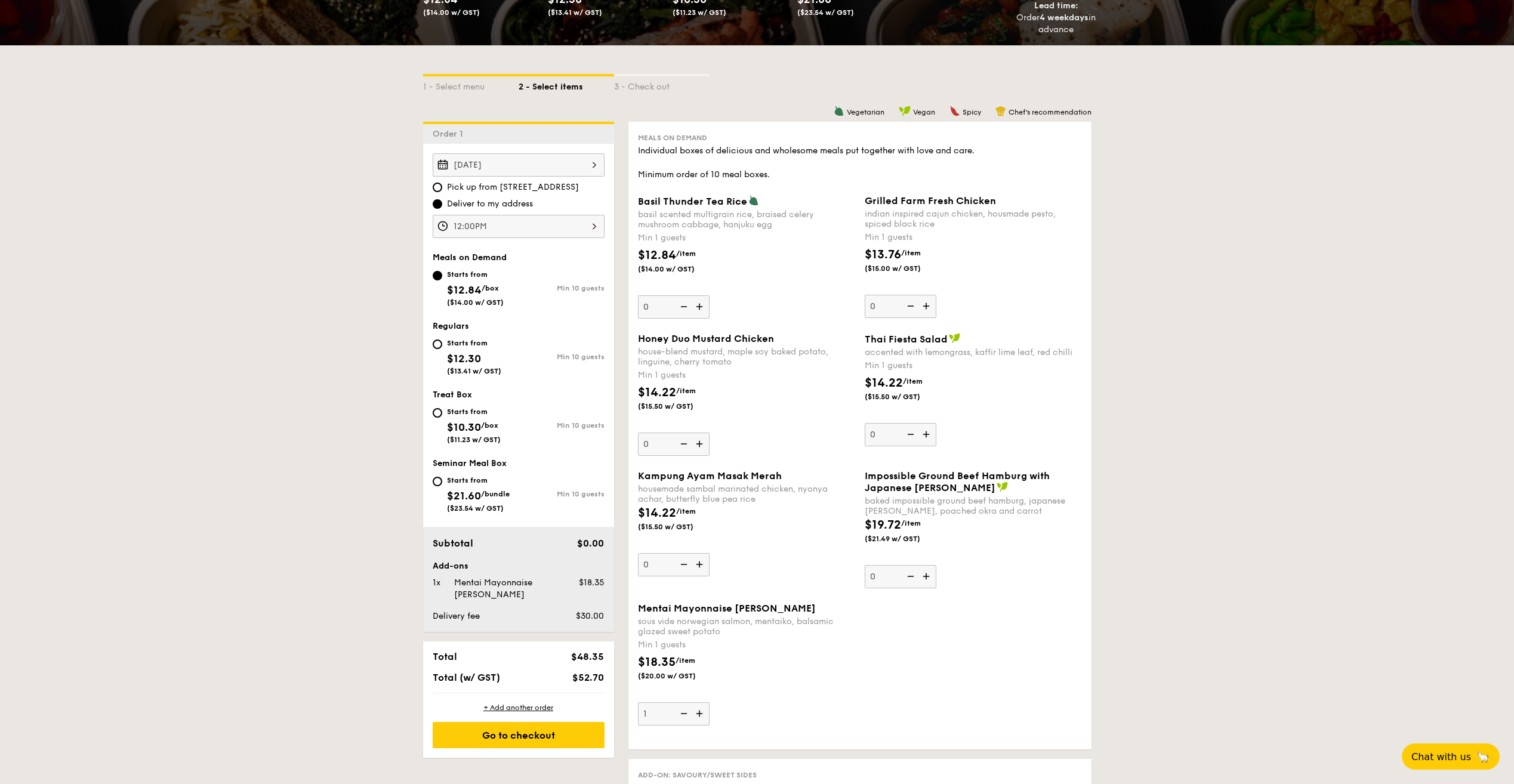
click at [700, 713] on img at bounding box center [700, 713] width 18 height 22
click at [700, 713] on input "1" at bounding box center [674, 714] width 72 height 23
click at [700, 713] on img at bounding box center [700, 713] width 18 height 22
click at [700, 713] on input "2" at bounding box center [674, 714] width 72 height 23
type input "3"
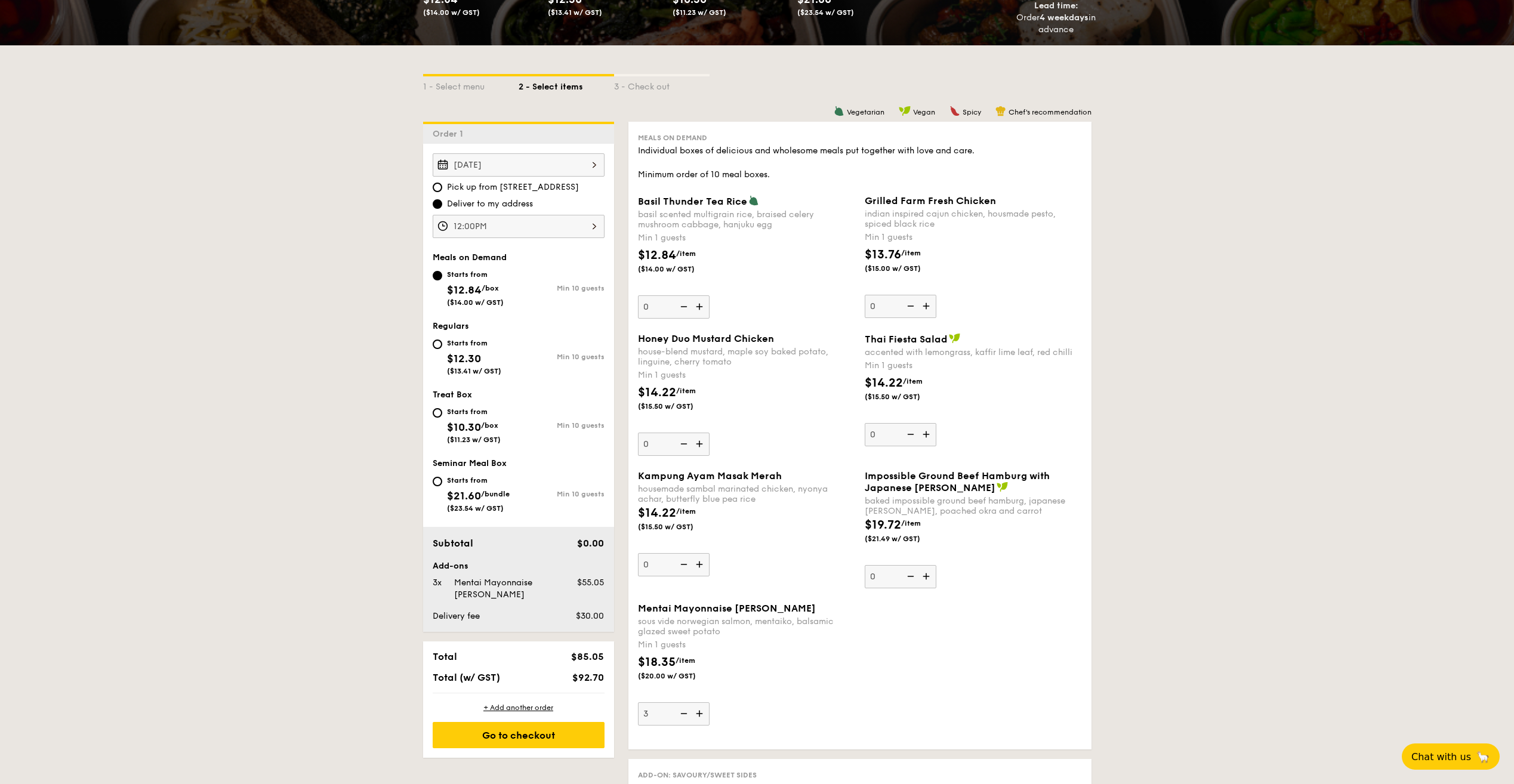
click at [699, 569] on img at bounding box center [700, 564] width 18 height 22
click at [699, 569] on input "0" at bounding box center [674, 565] width 72 height 23
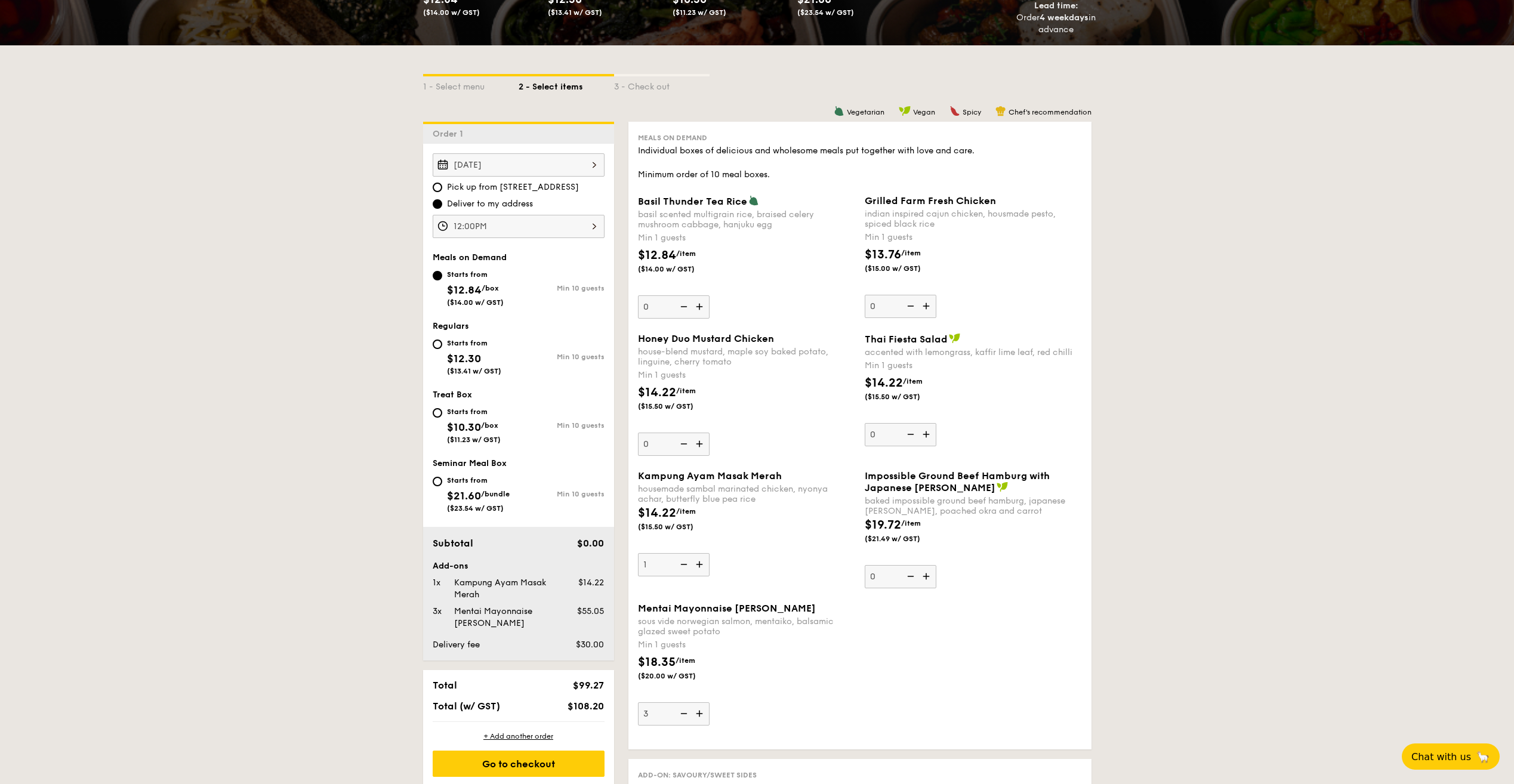
click at [699, 569] on img at bounding box center [700, 564] width 18 height 22
click at [699, 569] on input "1" at bounding box center [674, 565] width 72 height 23
click at [701, 569] on img at bounding box center [700, 564] width 18 height 22
click at [701, 569] on input "2" at bounding box center [674, 565] width 72 height 23
type input "3"
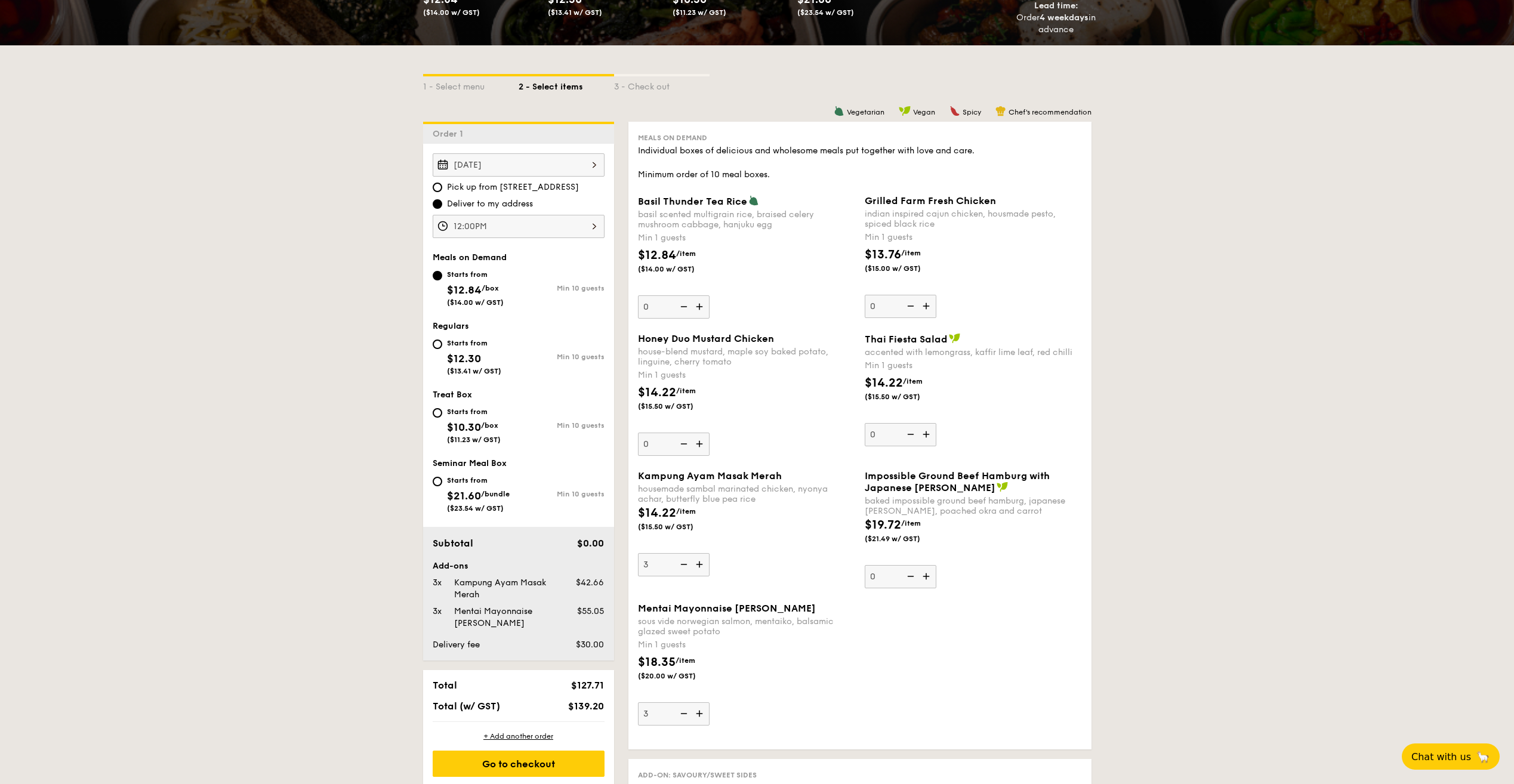
click at [926, 304] on img at bounding box center [927, 305] width 18 height 22
click at [926, 304] on input "0" at bounding box center [900, 306] width 72 height 23
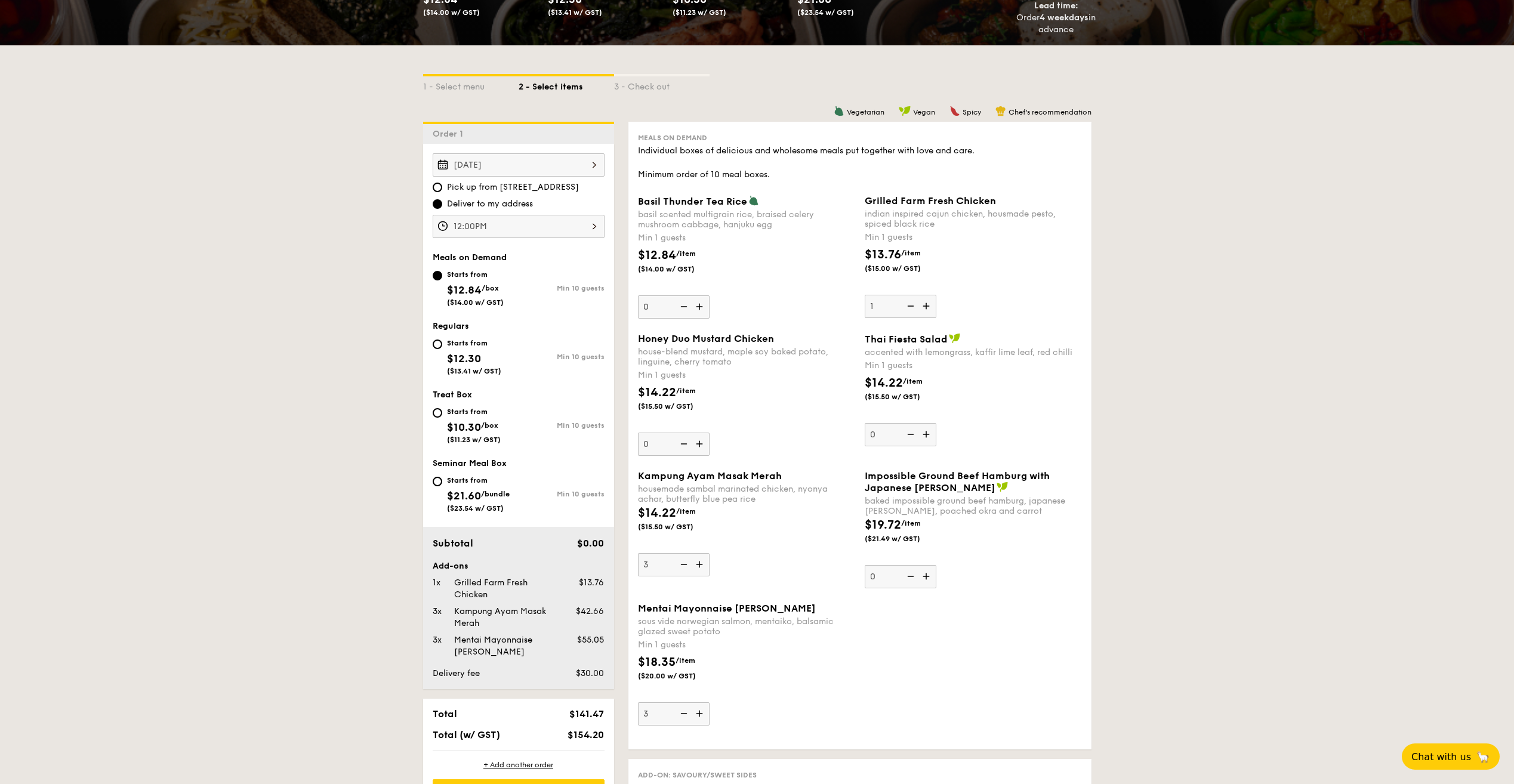
click at [927, 304] on img at bounding box center [927, 305] width 18 height 22
click at [927, 304] on input "1" at bounding box center [900, 306] width 72 height 23
click at [927, 304] on img at bounding box center [927, 305] width 18 height 22
click at [927, 304] on input "2" at bounding box center [900, 306] width 72 height 23
type input "3"
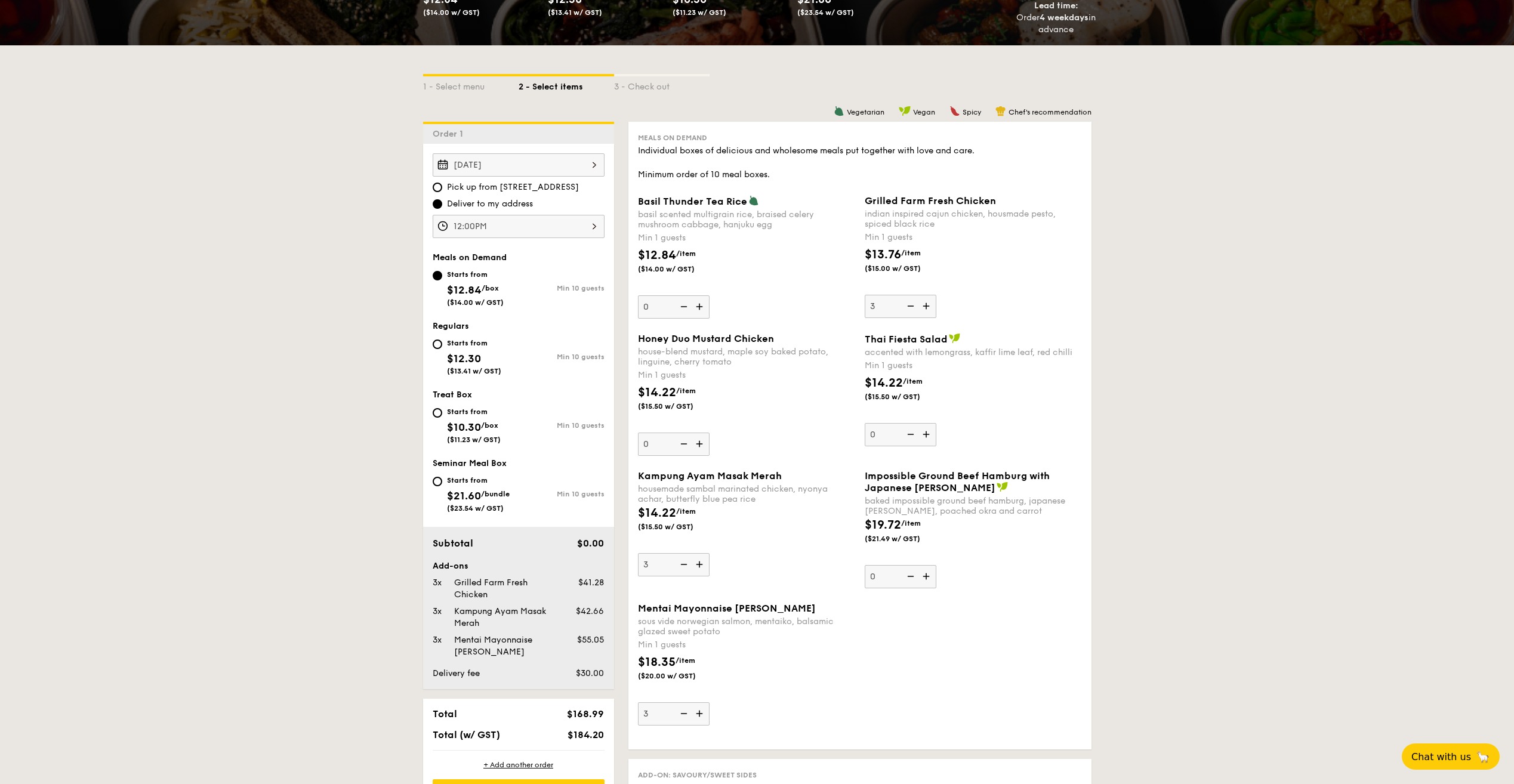
click at [702, 446] on img at bounding box center [700, 443] width 18 height 22
click at [702, 446] on input "0" at bounding box center [674, 444] width 72 height 23
click at [702, 446] on img at bounding box center [700, 443] width 18 height 22
click at [702, 446] on input "1" at bounding box center [674, 444] width 72 height 23
click at [702, 446] on img at bounding box center [700, 443] width 18 height 22
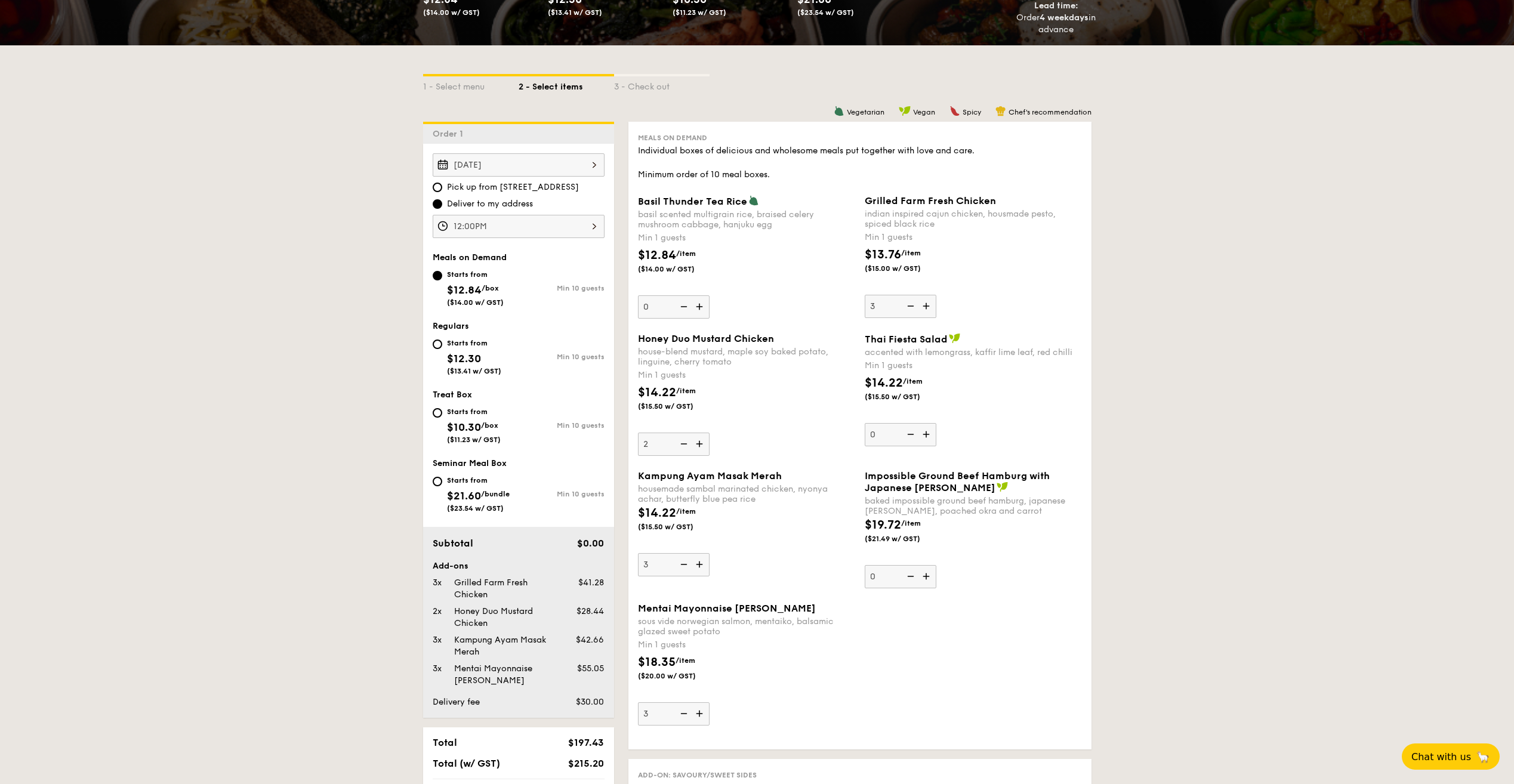
click at [702, 446] on input "2" at bounding box center [674, 444] width 72 height 23
type input "3"
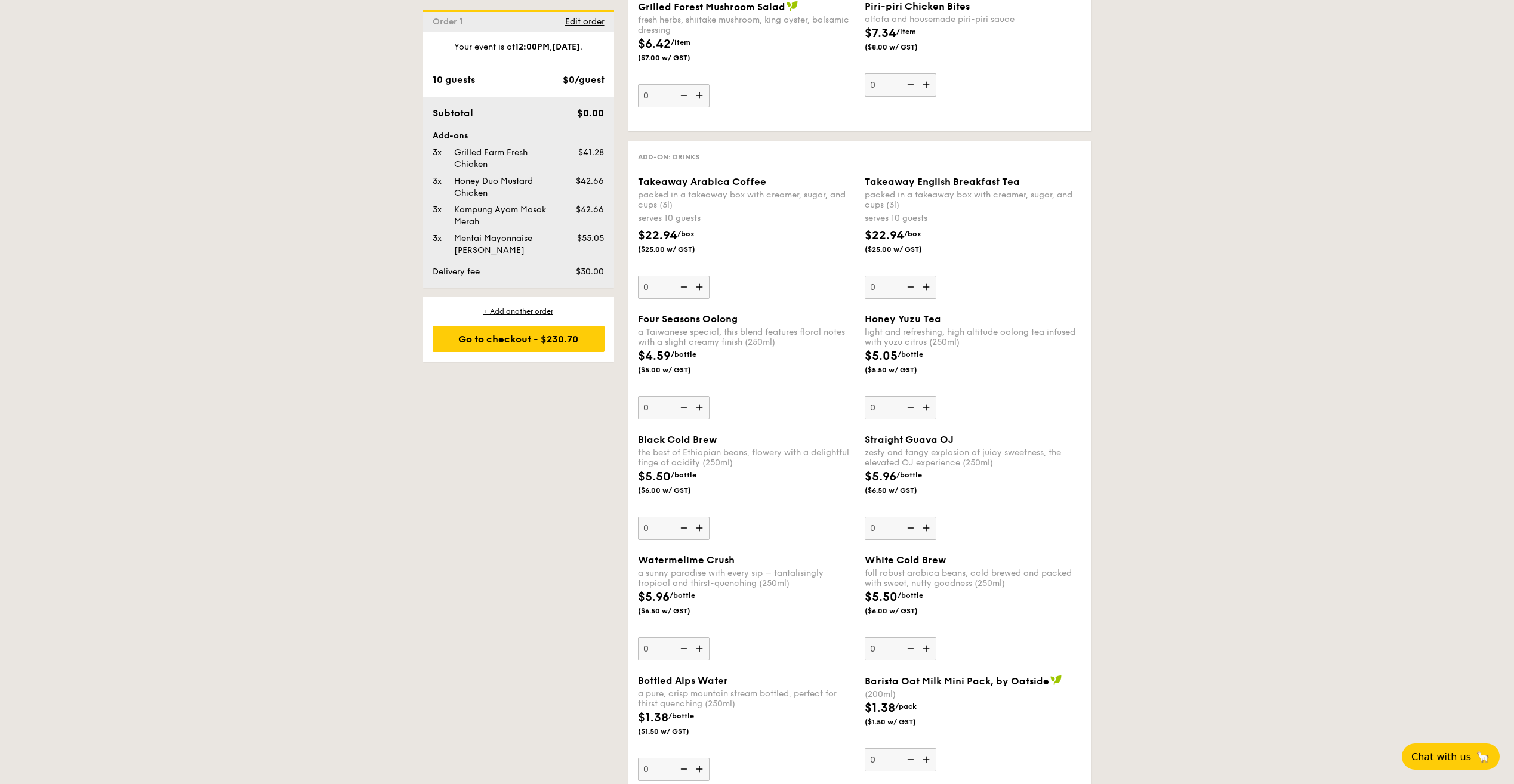
scroll to position [1432, 0]
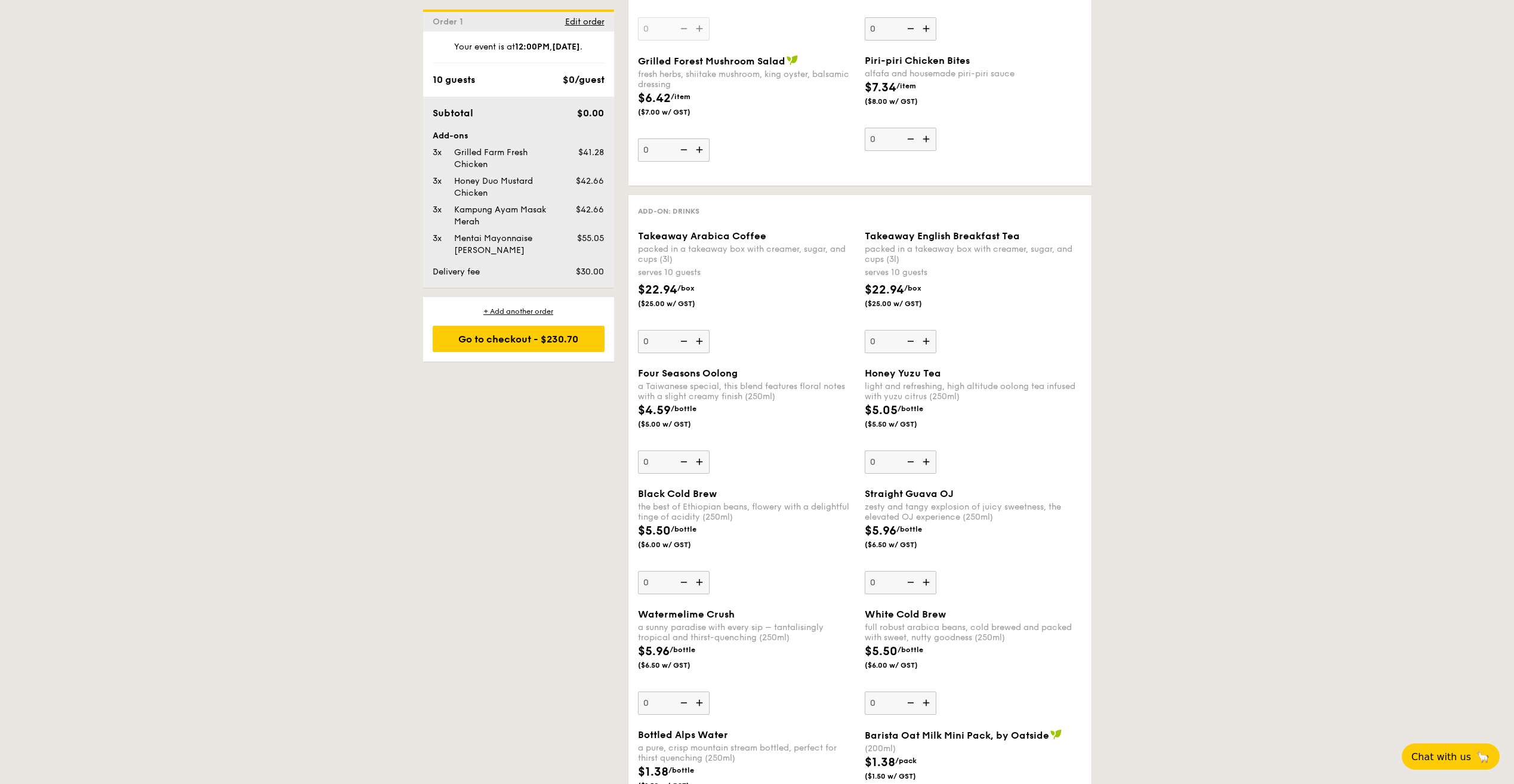
click at [696, 582] on img at bounding box center [700, 582] width 18 height 22
click at [696, 582] on input "0" at bounding box center [674, 582] width 72 height 23
click at [696, 582] on img at bounding box center [700, 582] width 18 height 22
click at [696, 582] on input "1" at bounding box center [674, 582] width 72 height 23
click at [696, 582] on img at bounding box center [700, 582] width 18 height 22
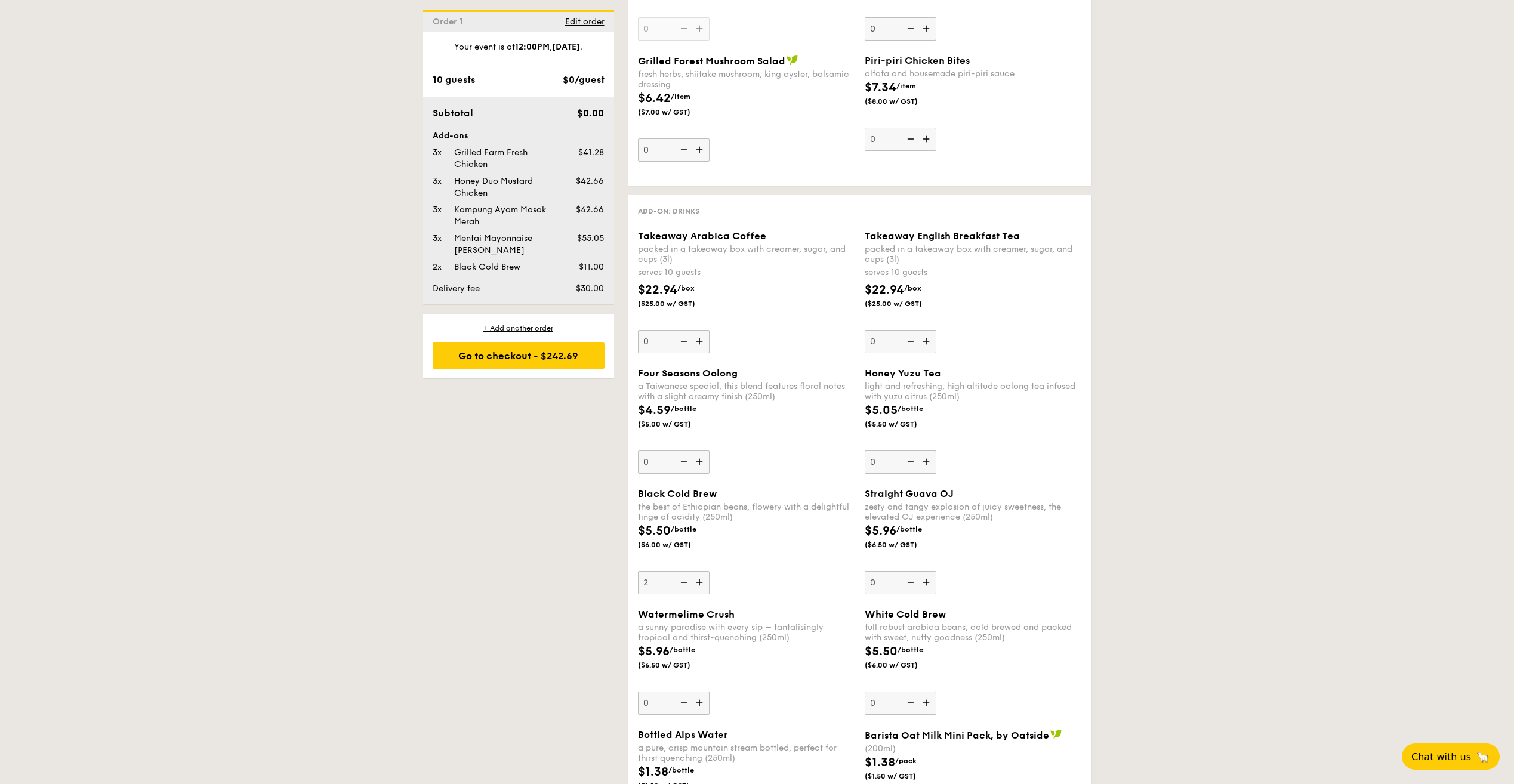
click at [696, 582] on input "2" at bounding box center [674, 582] width 72 height 23
click at [696, 582] on img at bounding box center [700, 582] width 18 height 22
click at [696, 582] on input "3" at bounding box center [674, 582] width 72 height 23
click at [696, 582] on img at bounding box center [700, 582] width 18 height 22
click at [696, 582] on input "4" at bounding box center [674, 582] width 72 height 23
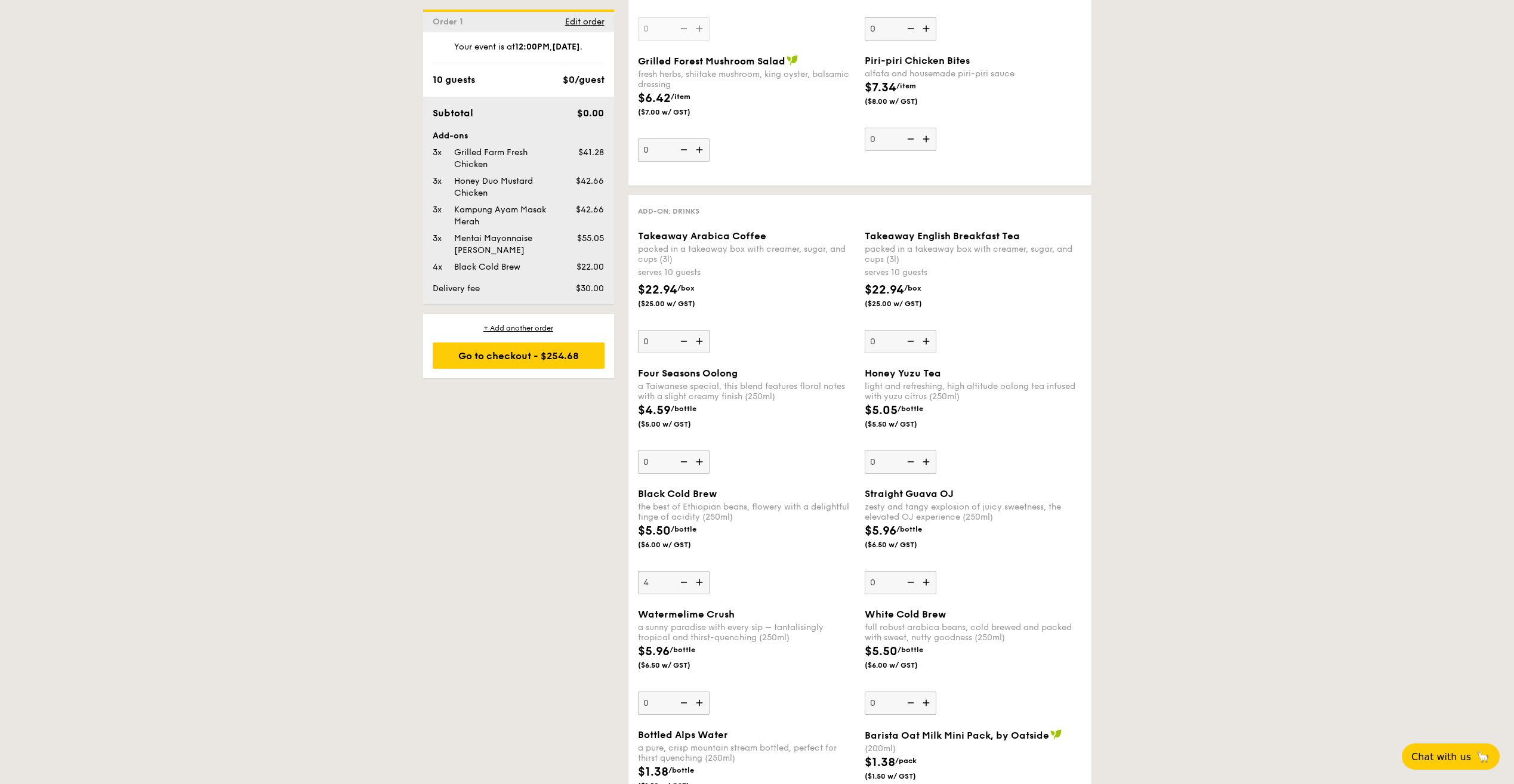
type input "5"
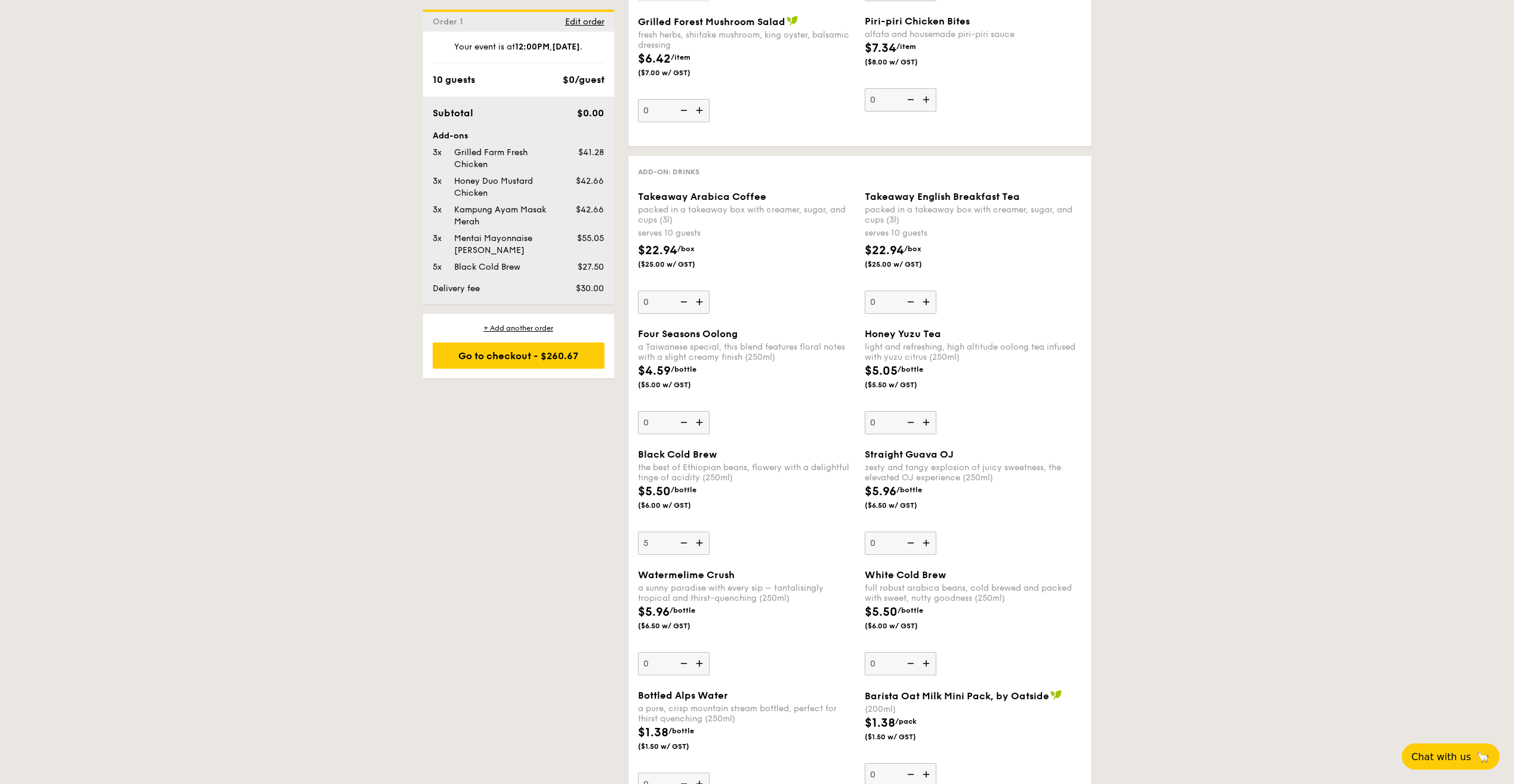
scroll to position [1491, 0]
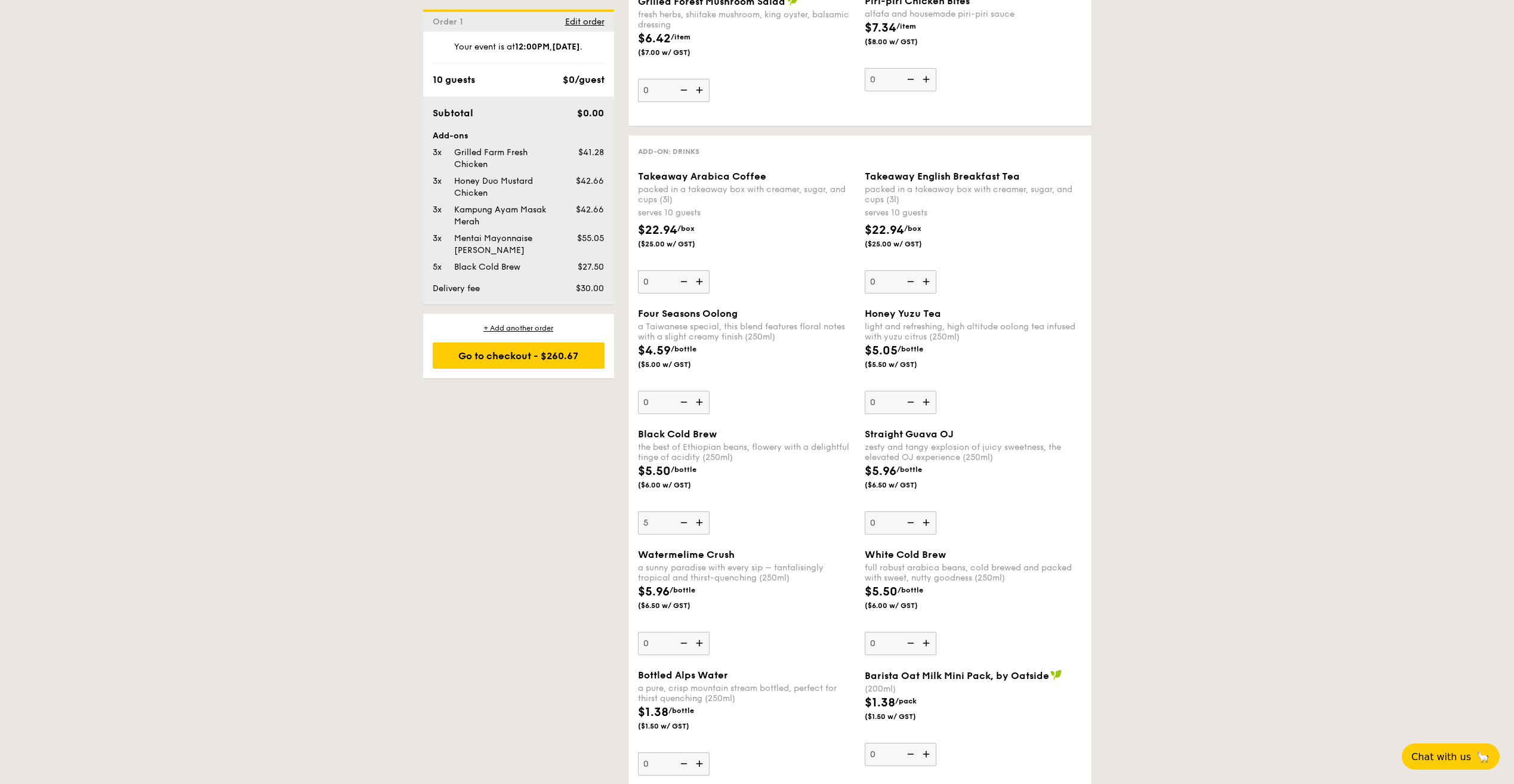
click at [931, 524] on img at bounding box center [927, 522] width 18 height 22
click at [931, 524] on input "0" at bounding box center [900, 523] width 72 height 23
click at [931, 524] on img at bounding box center [927, 522] width 18 height 22
click at [931, 524] on input "1" at bounding box center [900, 523] width 72 height 23
click at [930, 525] on img at bounding box center [927, 522] width 18 height 22
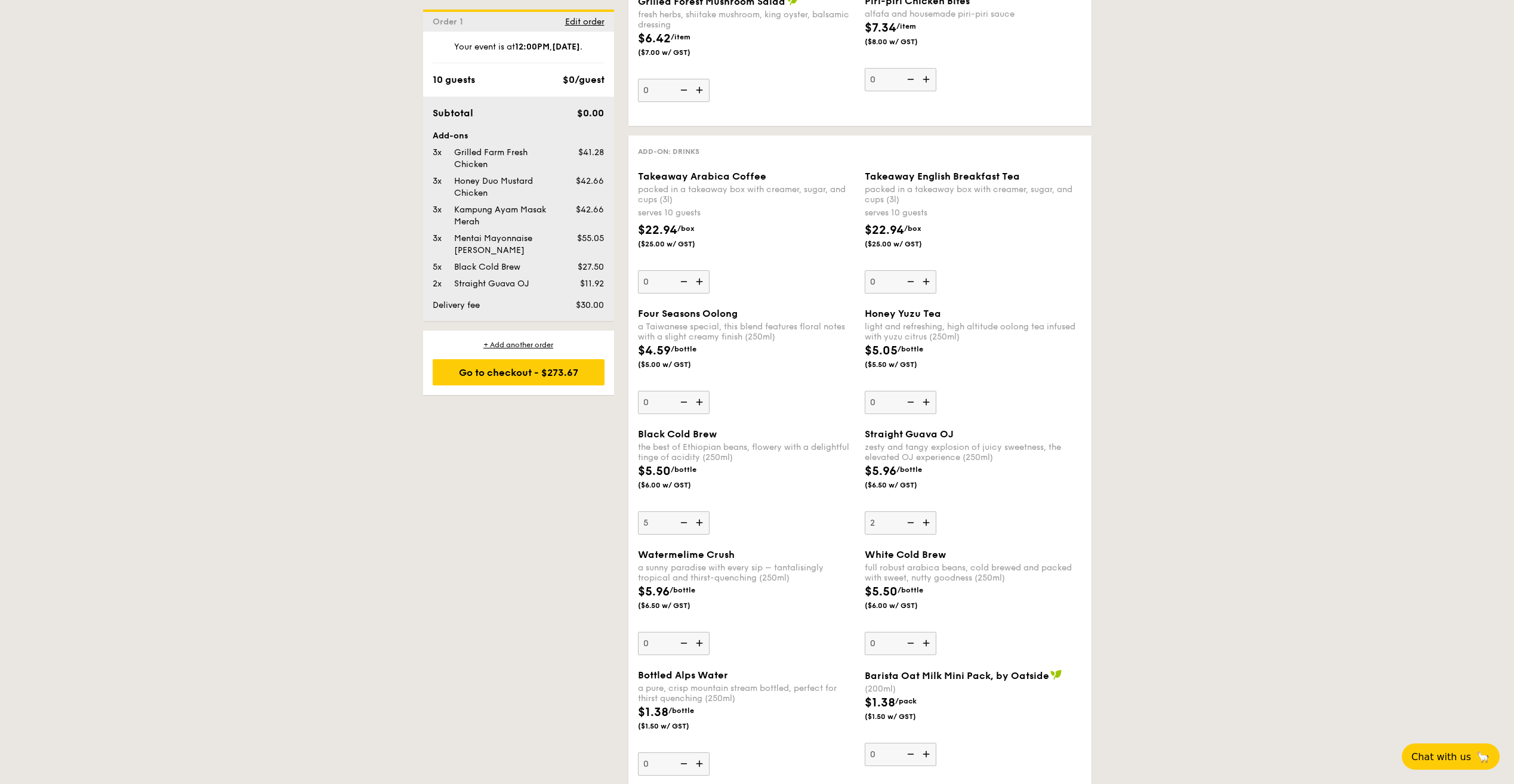
click at [930, 525] on input "2" at bounding box center [900, 523] width 72 height 23
click at [930, 525] on img at bounding box center [927, 522] width 18 height 22
click at [930, 525] on input "3" at bounding box center [900, 523] width 72 height 23
click at [930, 525] on img at bounding box center [927, 522] width 18 height 22
click at [930, 525] on input "4" at bounding box center [900, 523] width 72 height 23
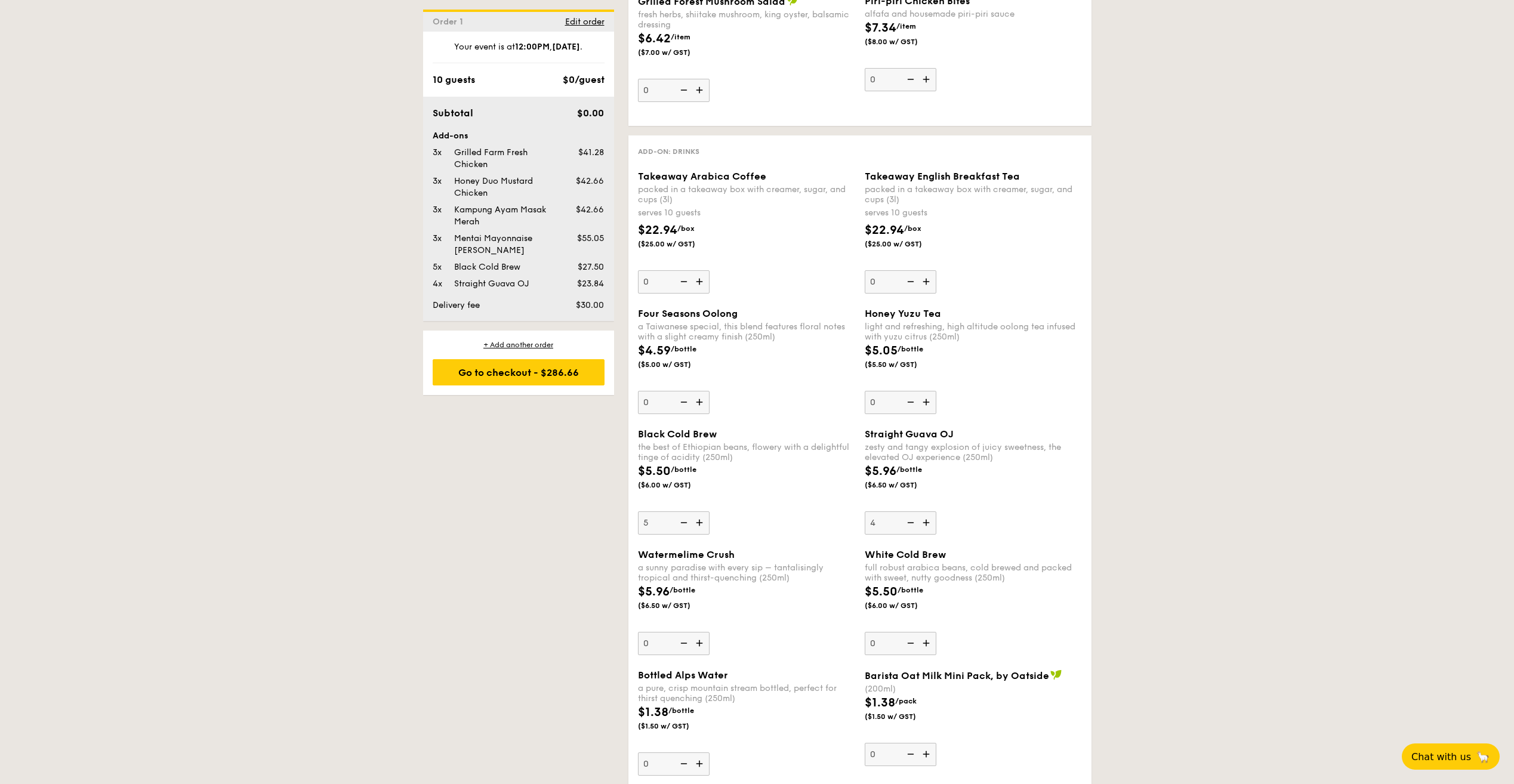
type input "5"
click at [926, 643] on img at bounding box center [927, 643] width 18 height 22
click at [926, 643] on input "0" at bounding box center [900, 643] width 72 height 23
click at [926, 643] on img at bounding box center [927, 643] width 18 height 22
click at [926, 643] on input "1" at bounding box center [900, 643] width 72 height 23
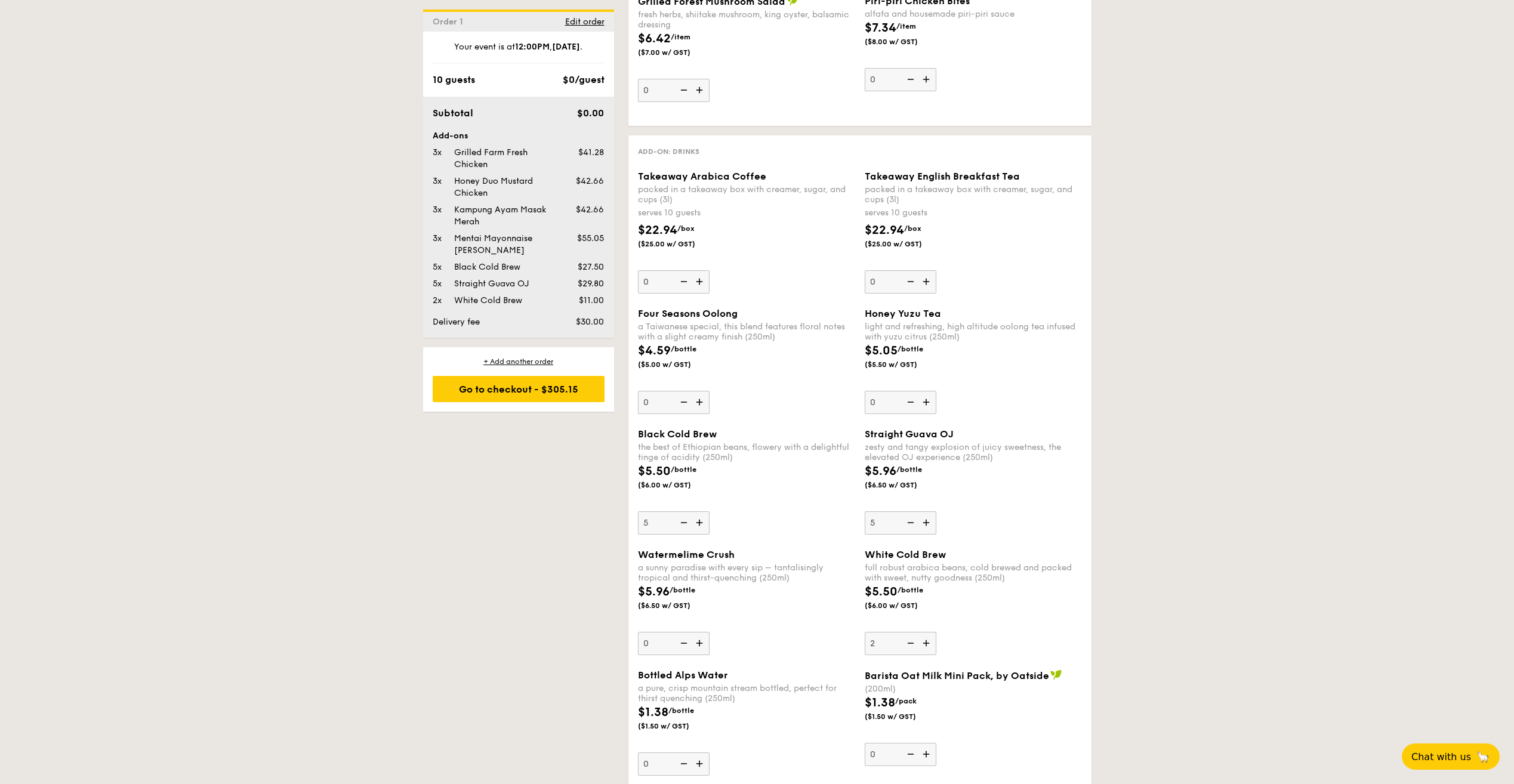
click at [926, 643] on img at bounding box center [927, 643] width 18 height 22
click at [926, 643] on input "2" at bounding box center [900, 643] width 72 height 23
click at [926, 643] on img at bounding box center [927, 643] width 18 height 22
click at [926, 643] on input "3" at bounding box center [900, 643] width 72 height 23
click at [926, 643] on img at bounding box center [927, 643] width 18 height 22
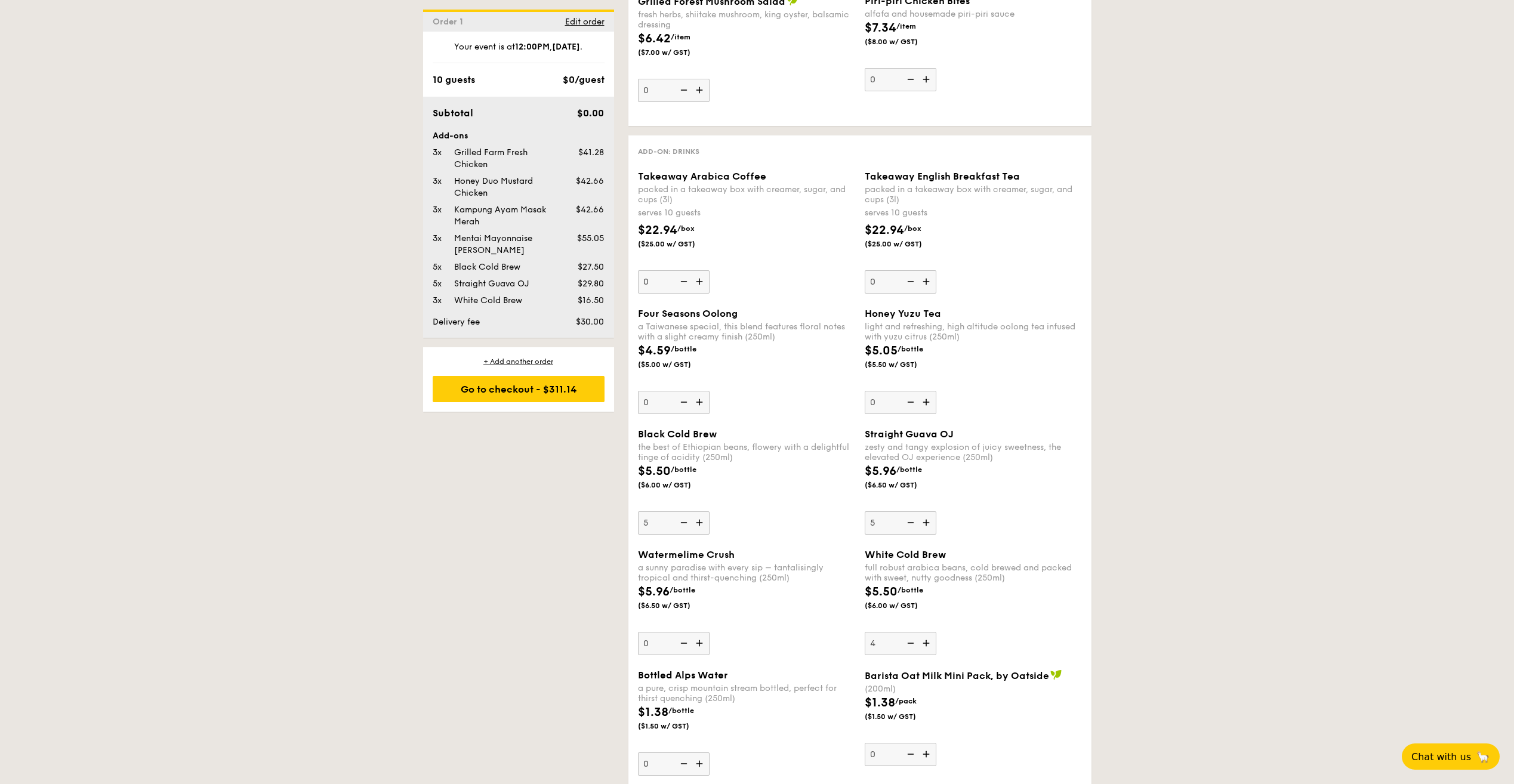
click at [926, 643] on input "4" at bounding box center [900, 643] width 72 height 23
type input "5"
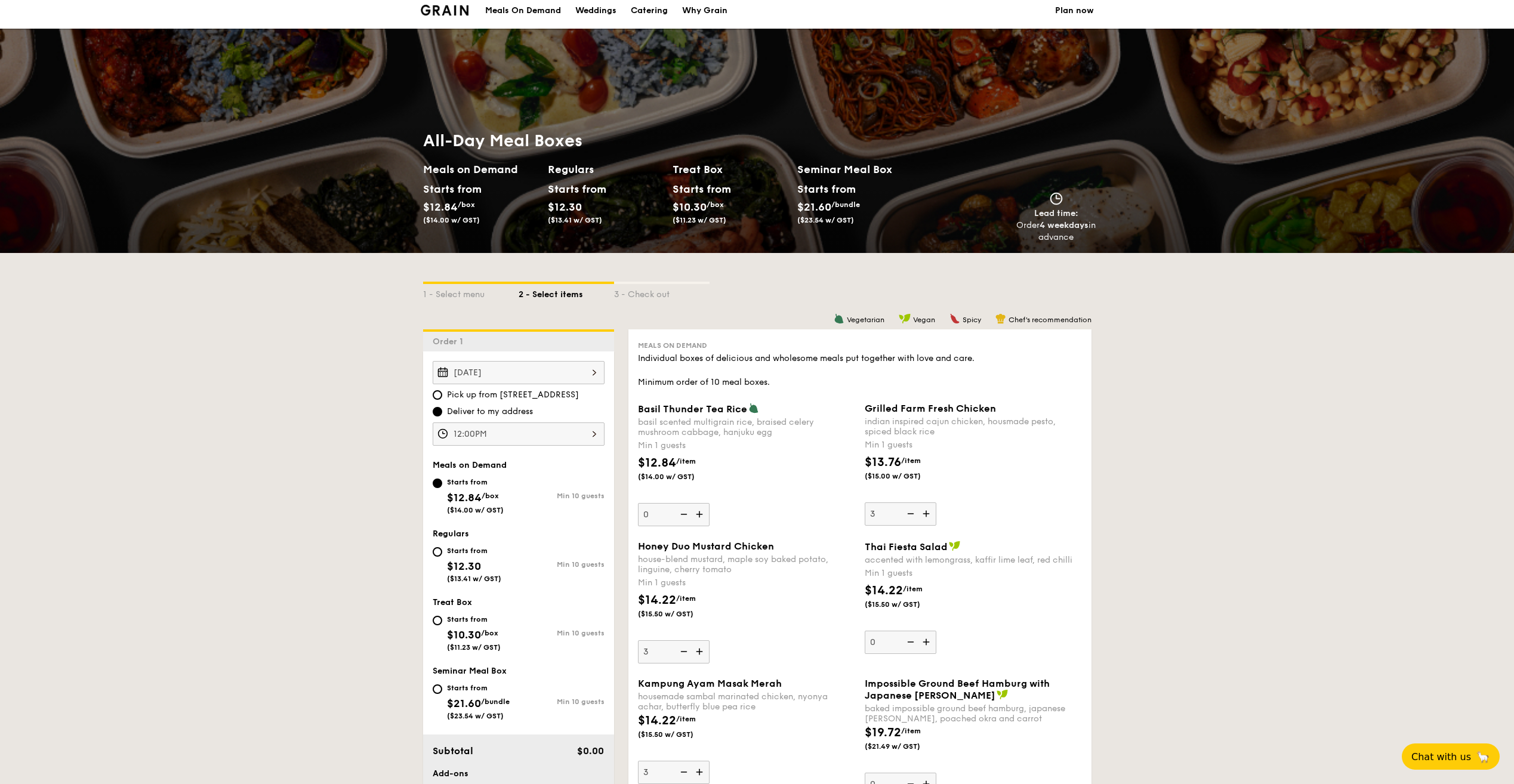
scroll to position [0, 0]
